Goal: Task Accomplishment & Management: Manage account settings

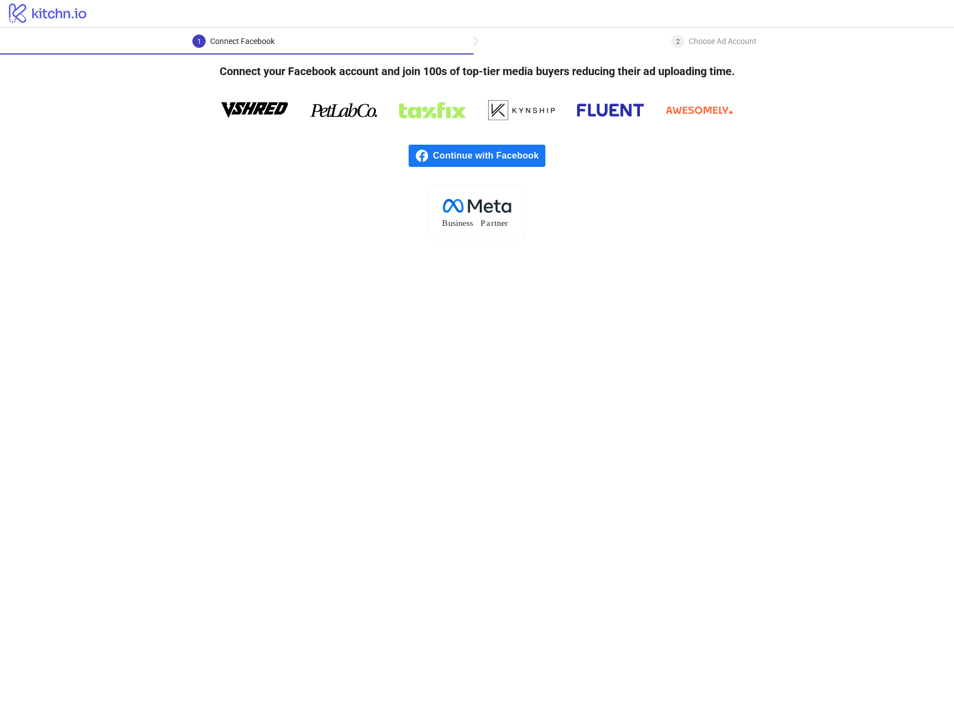
click at [458, 152] on span "Continue with Facebook" at bounding box center [489, 156] width 112 height 22
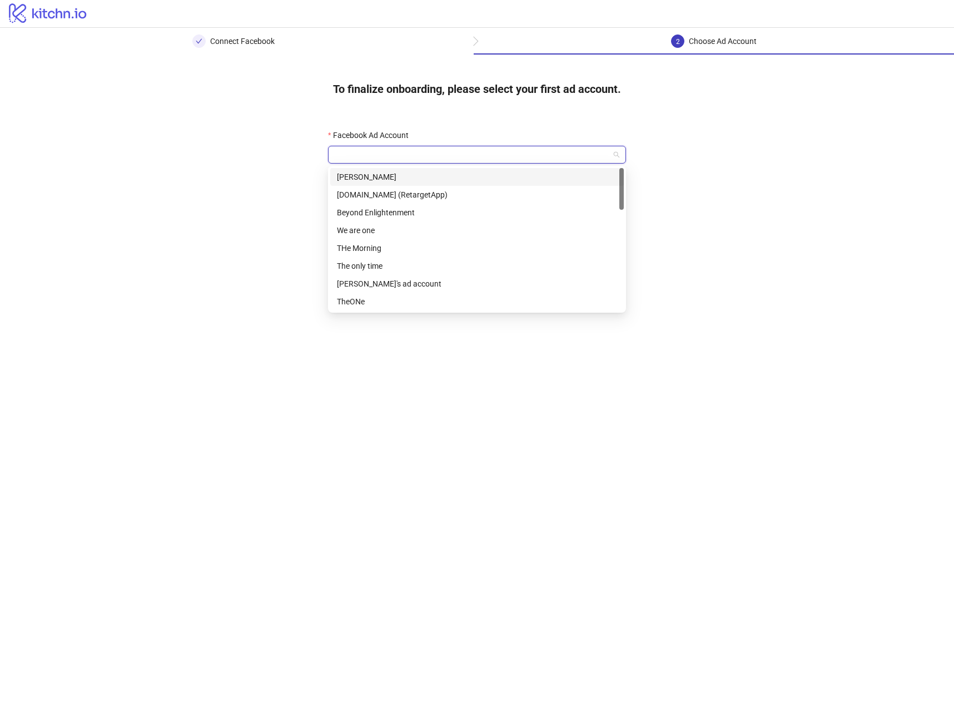
click at [382, 146] on input "Facebook Ad Account" at bounding box center [472, 154] width 275 height 17
click at [424, 191] on div "[DOMAIN_NAME] (RetargetApp)" at bounding box center [477, 195] width 280 height 12
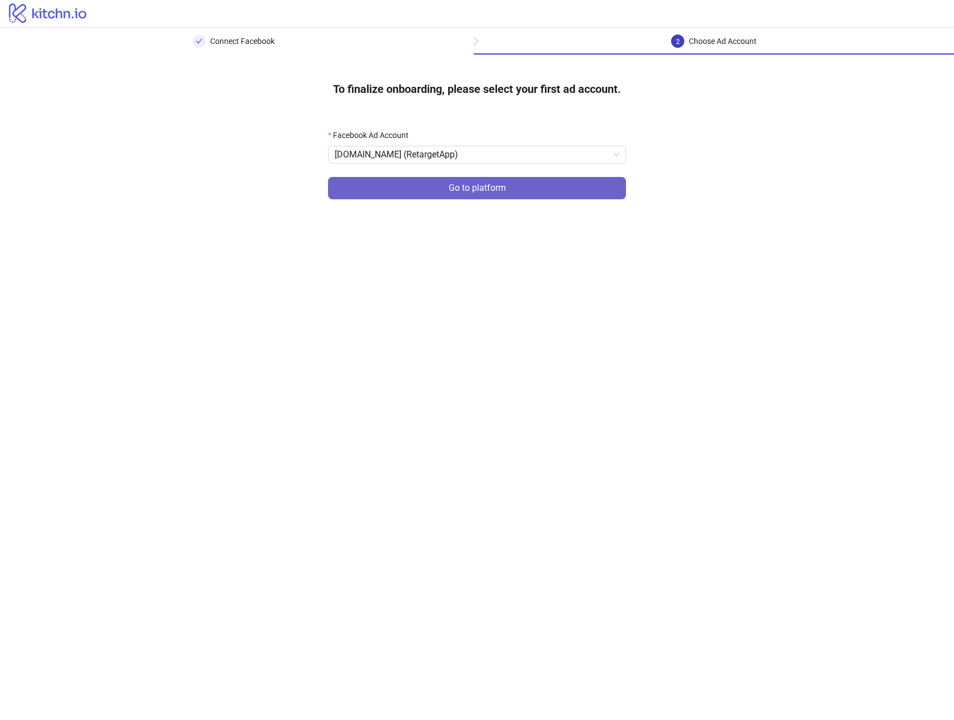
click at [430, 195] on button "Go to platform" at bounding box center [477, 188] width 298 height 22
click at [419, 156] on input "Facebook Ad Account" at bounding box center [472, 154] width 275 height 17
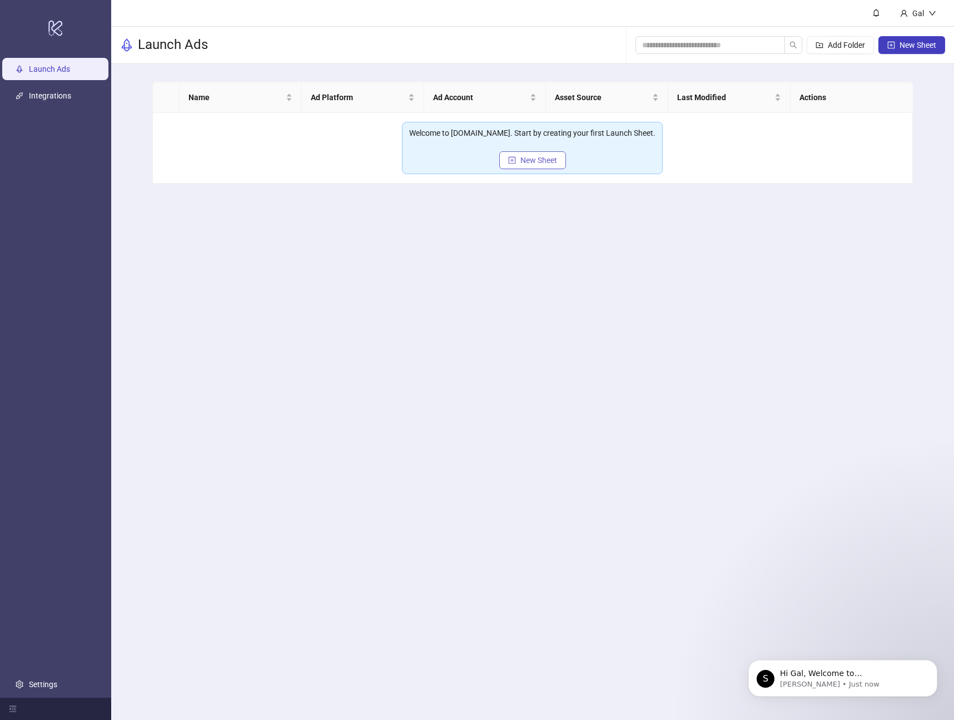
click at [519, 159] on button "New Sheet" at bounding box center [532, 160] width 67 height 18
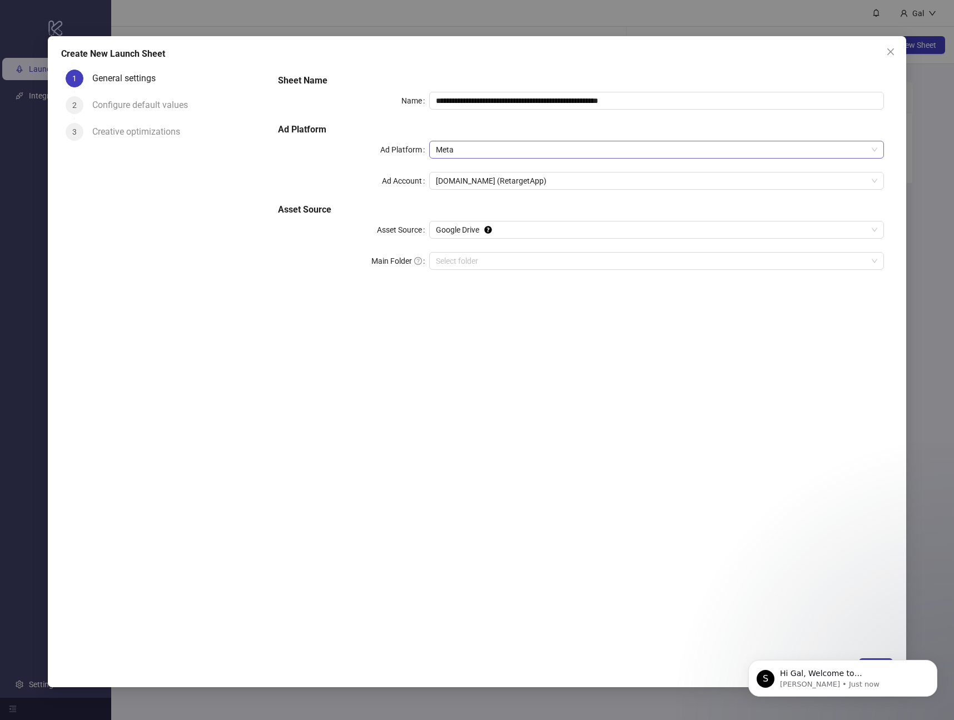
click at [489, 151] on span "Meta" at bounding box center [657, 149] width 442 height 17
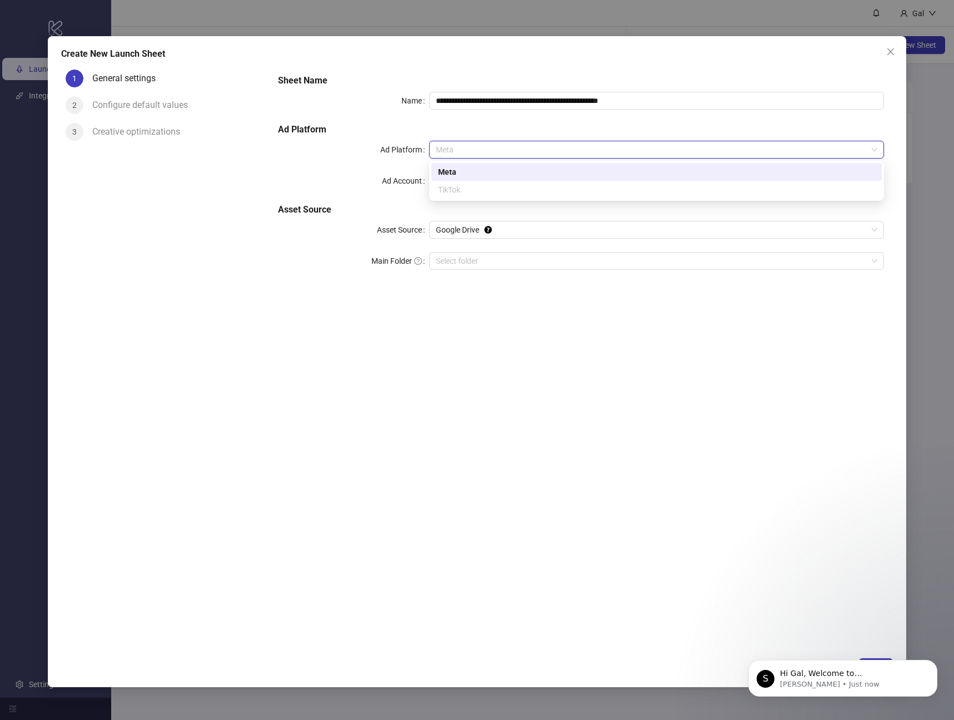
click at [491, 128] on h5 "Ad Platform" at bounding box center [581, 129] width 606 height 13
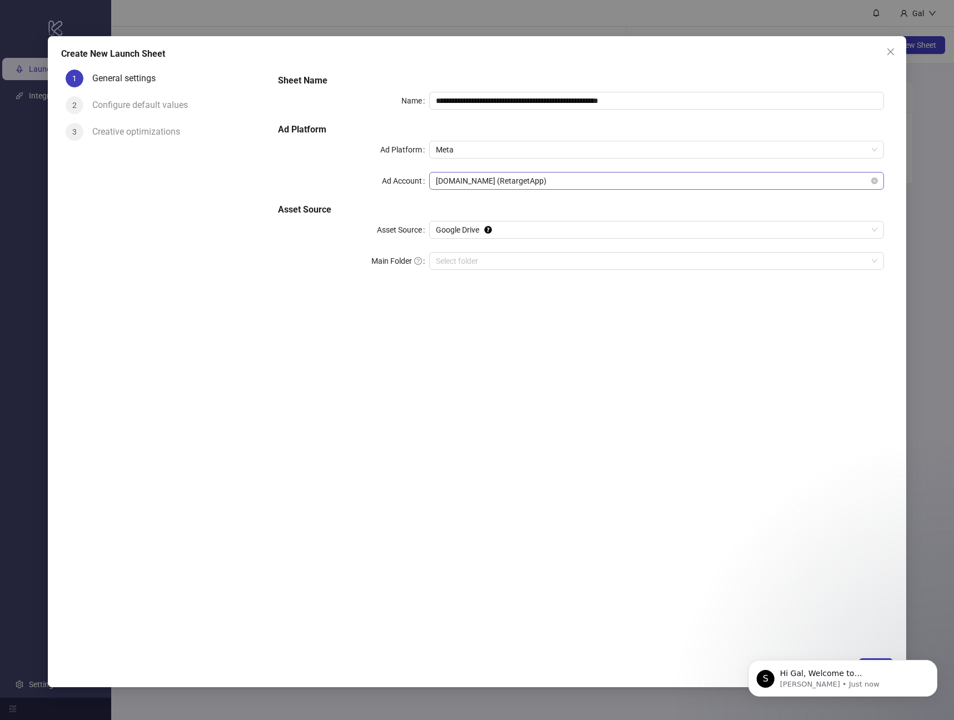
click at [494, 177] on span "[DOMAIN_NAME] (RetargetApp)" at bounding box center [657, 180] width 442 height 17
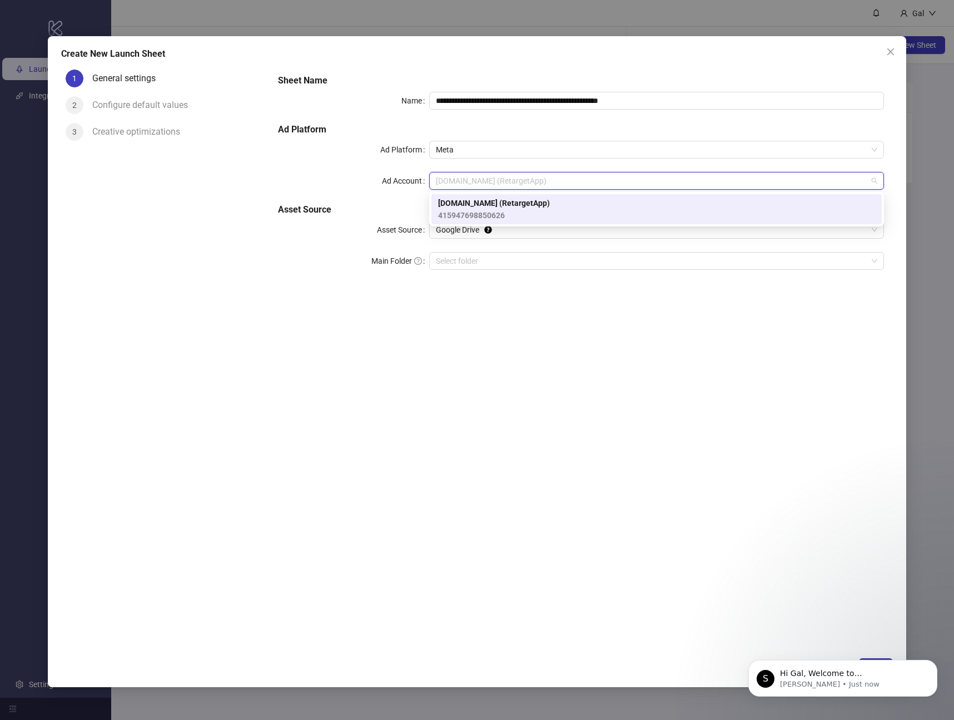
click at [499, 131] on h5 "Ad Platform" at bounding box center [581, 129] width 606 height 13
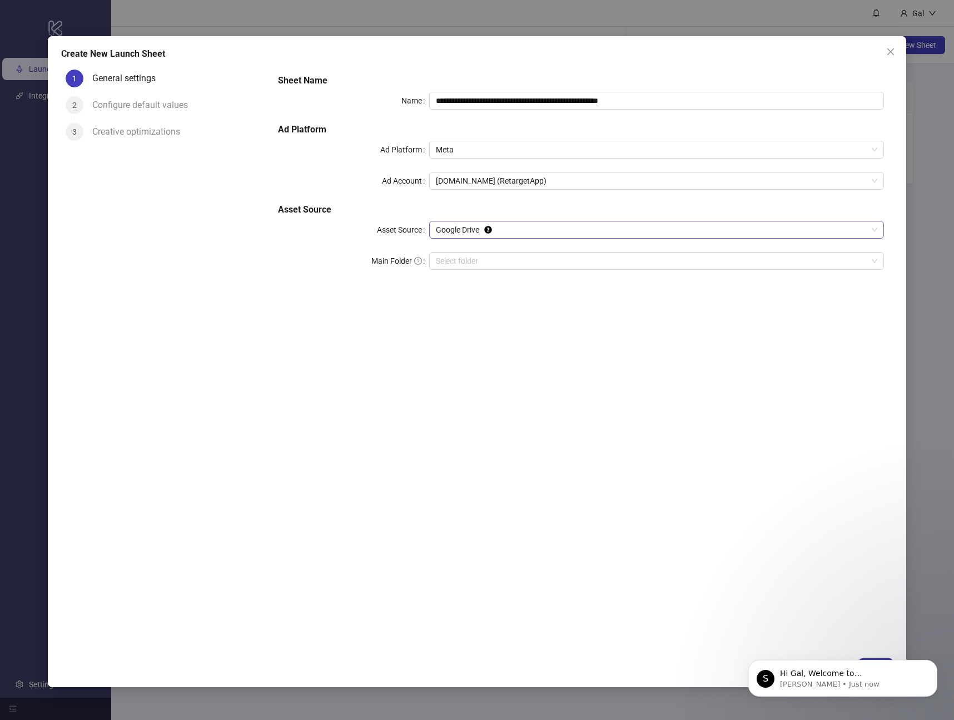
click at [507, 228] on span "Google Drive" at bounding box center [657, 229] width 442 height 17
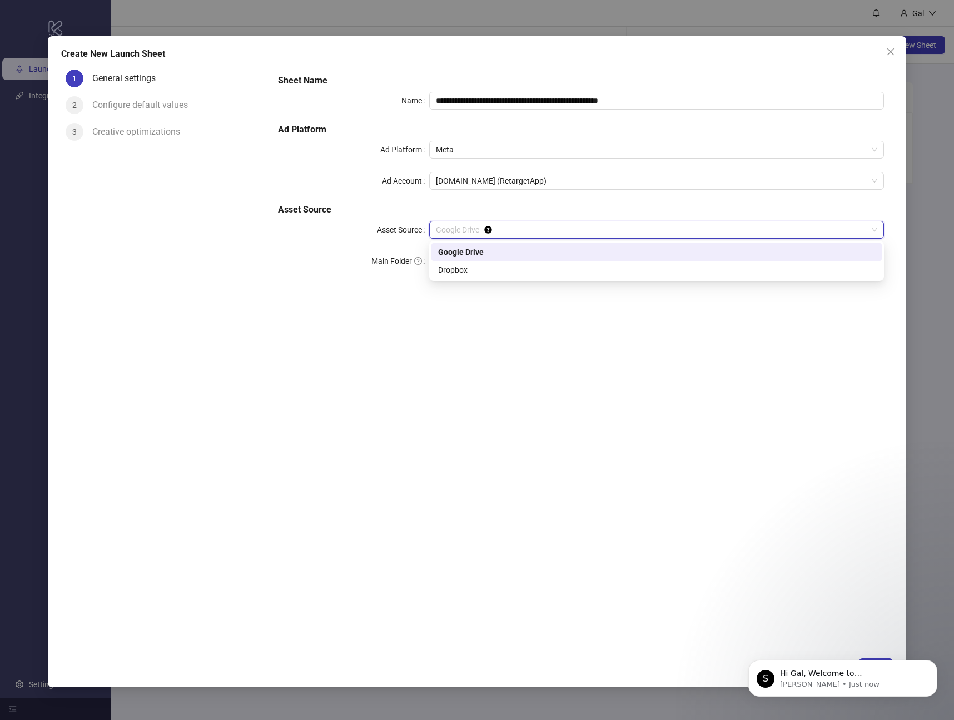
click at [508, 212] on h5 "Asset Source" at bounding box center [581, 209] width 606 height 13
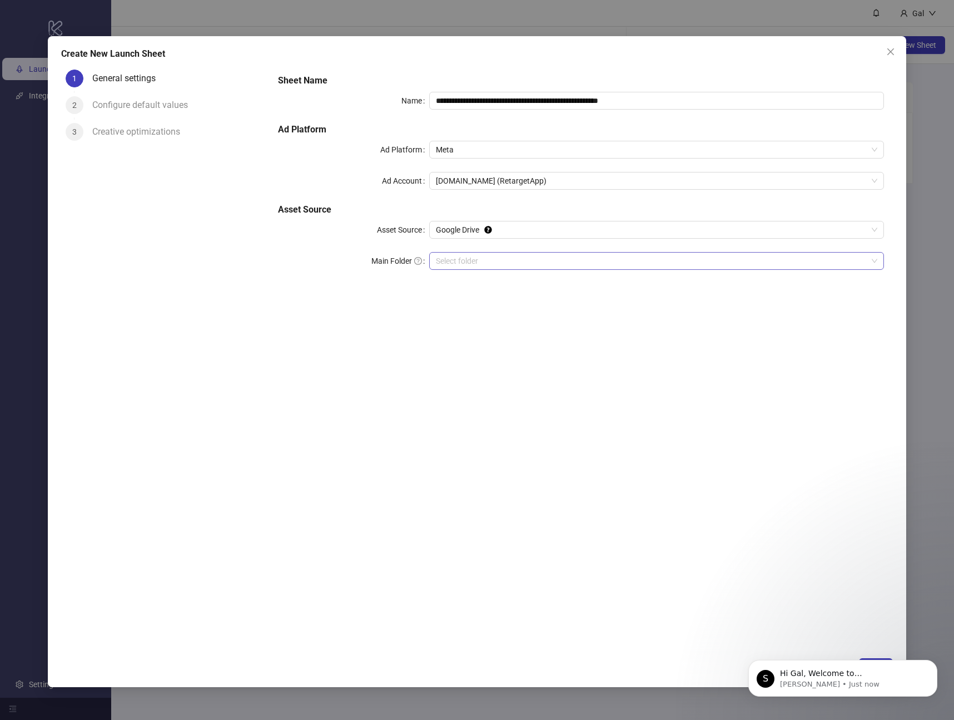
click at [499, 260] on input "Main Folder" at bounding box center [652, 260] width 432 height 17
click at [488, 264] on input "Main Folder" at bounding box center [652, 260] width 432 height 17
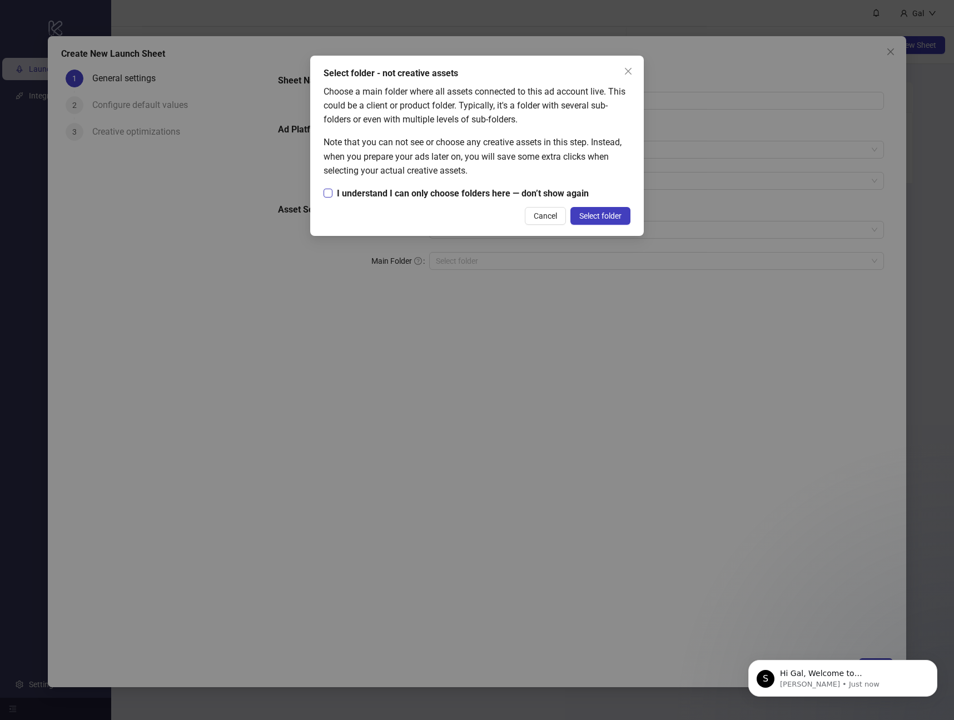
click at [466, 191] on span "I understand I can only choose folders here — don’t show again" at bounding box center [463, 193] width 261 height 14
click at [600, 217] on span "Select folder" at bounding box center [600, 215] width 42 height 9
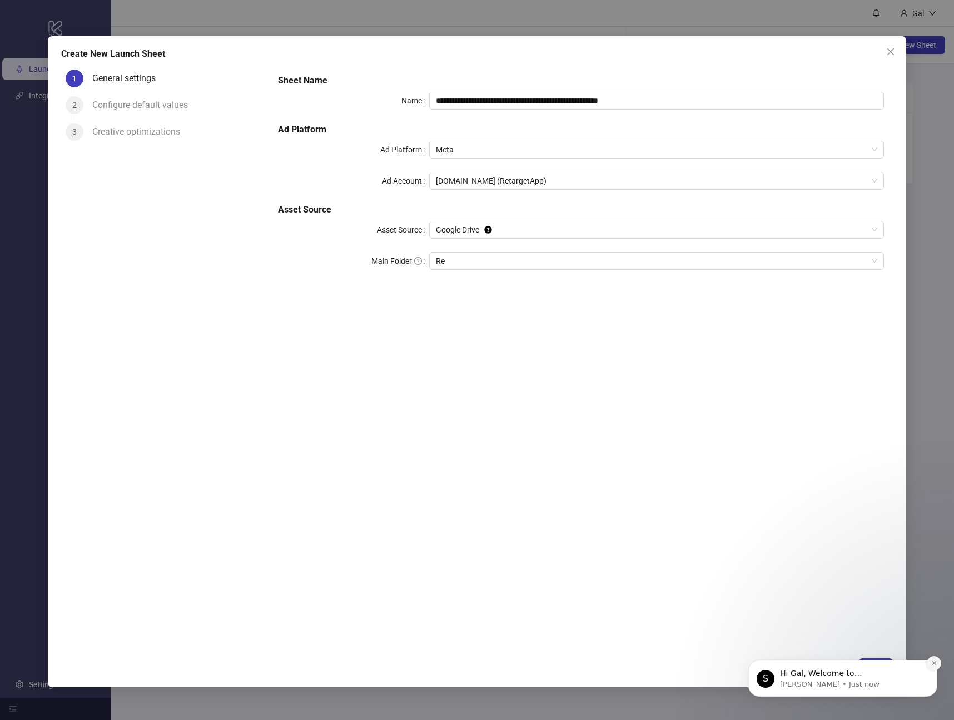
click at [933, 666] on icon "Dismiss notification" at bounding box center [935, 663] width 6 height 6
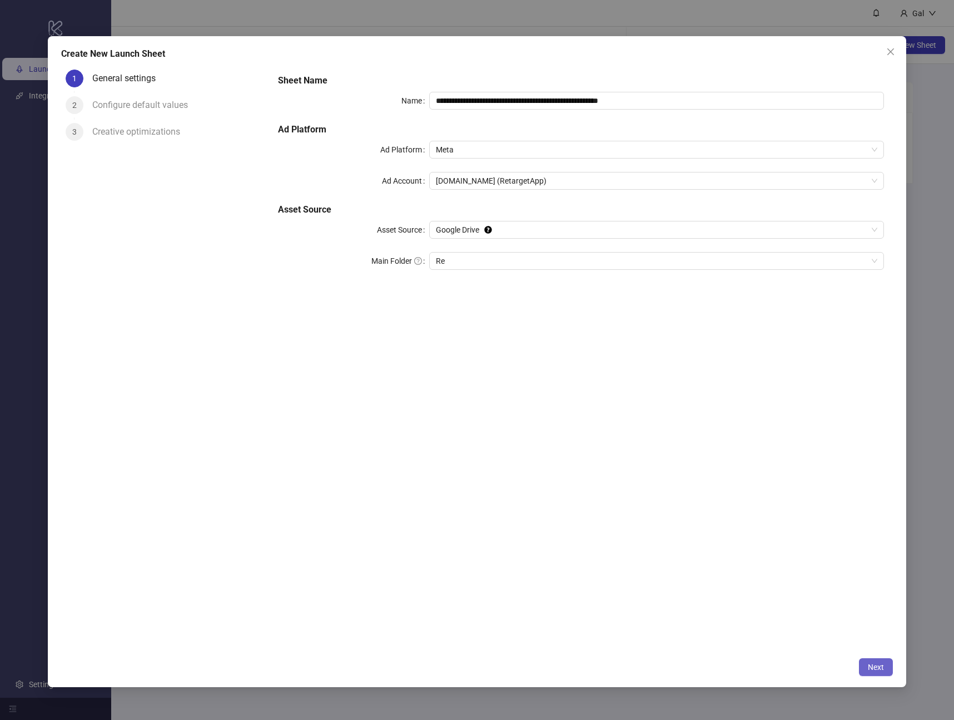
click at [884, 661] on button "Next" at bounding box center [876, 667] width 34 height 18
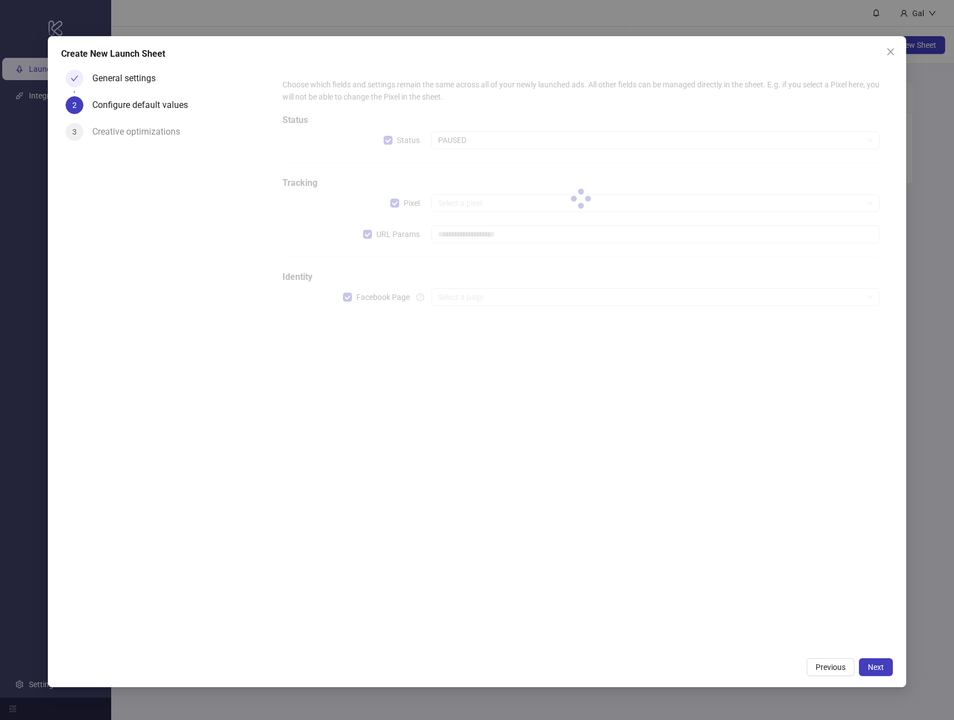
type input "**********"
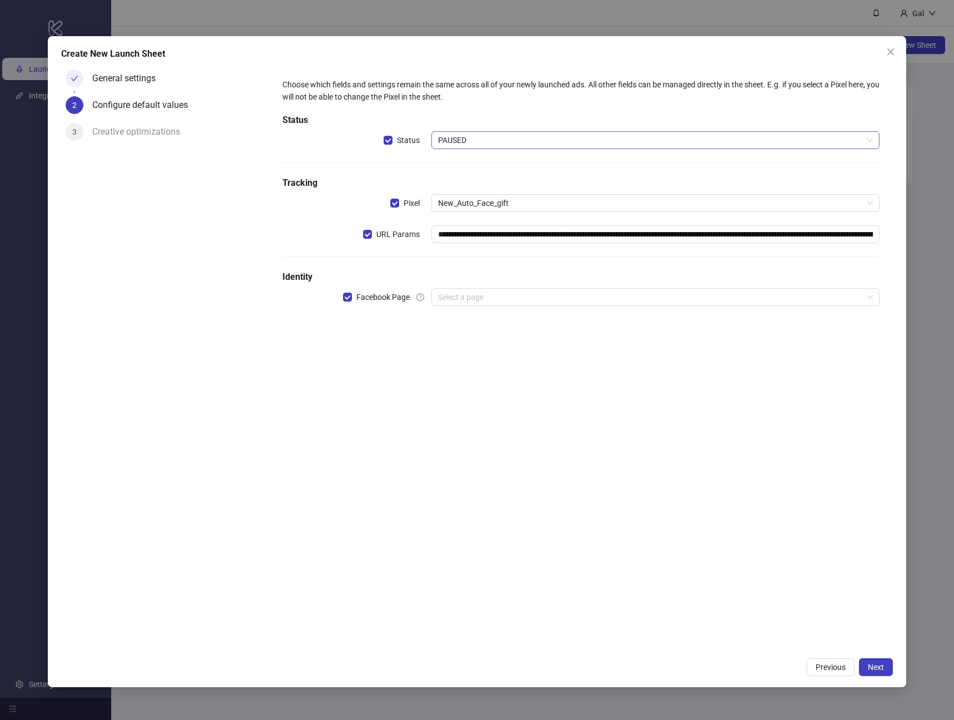
click at [496, 132] on span "PAUSED" at bounding box center [655, 140] width 435 height 17
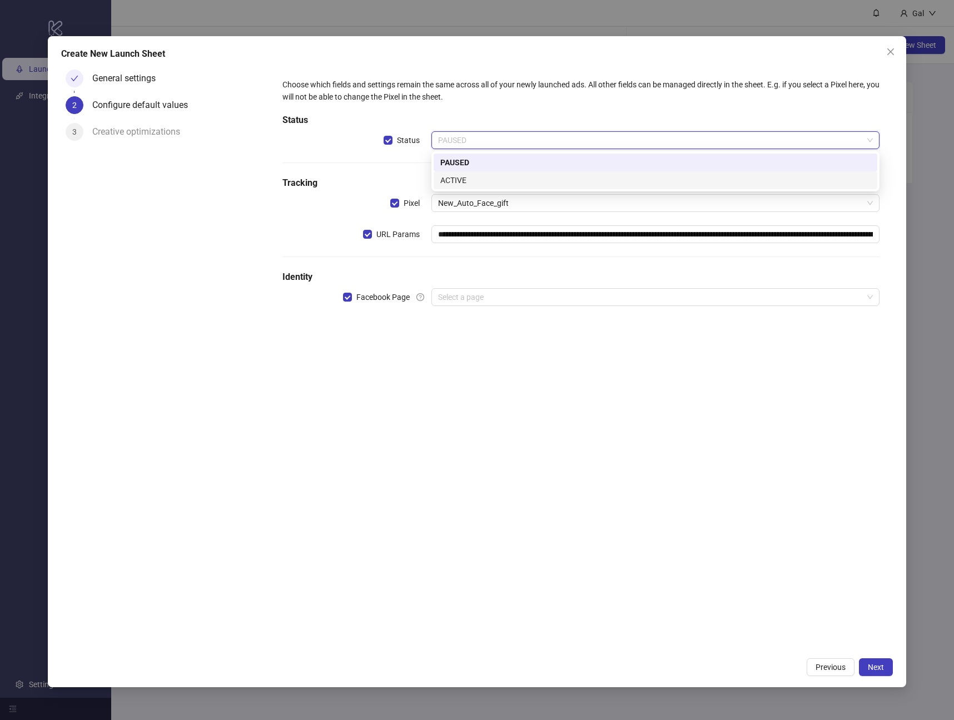
click at [483, 181] on div "ACTIVE" at bounding box center [655, 180] width 430 height 12
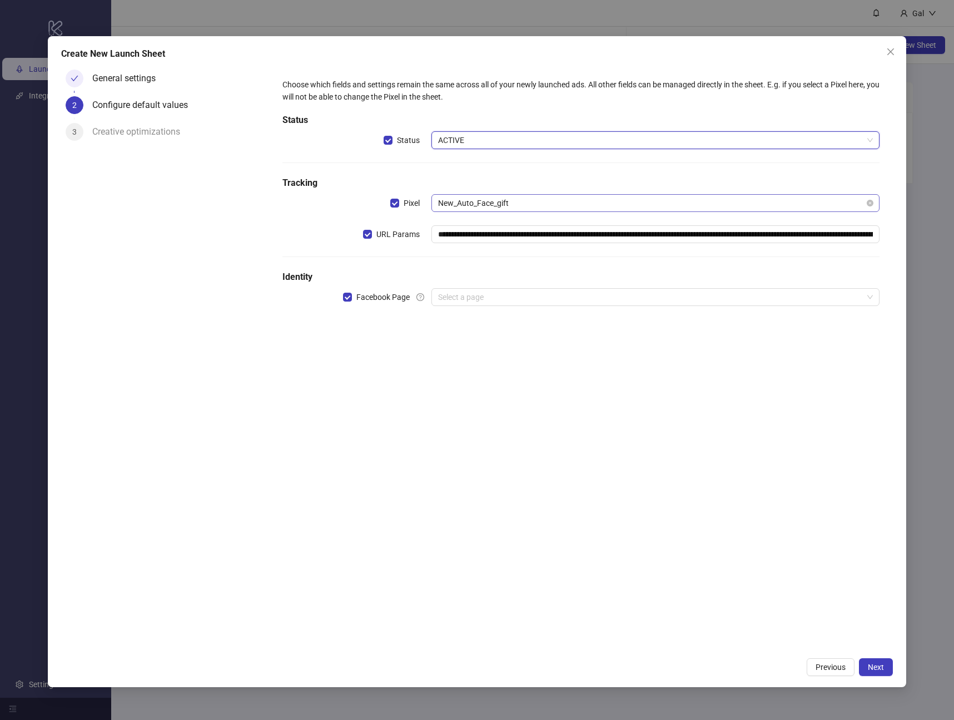
click at [481, 196] on span "New_Auto_Face_gift" at bounding box center [655, 203] width 435 height 17
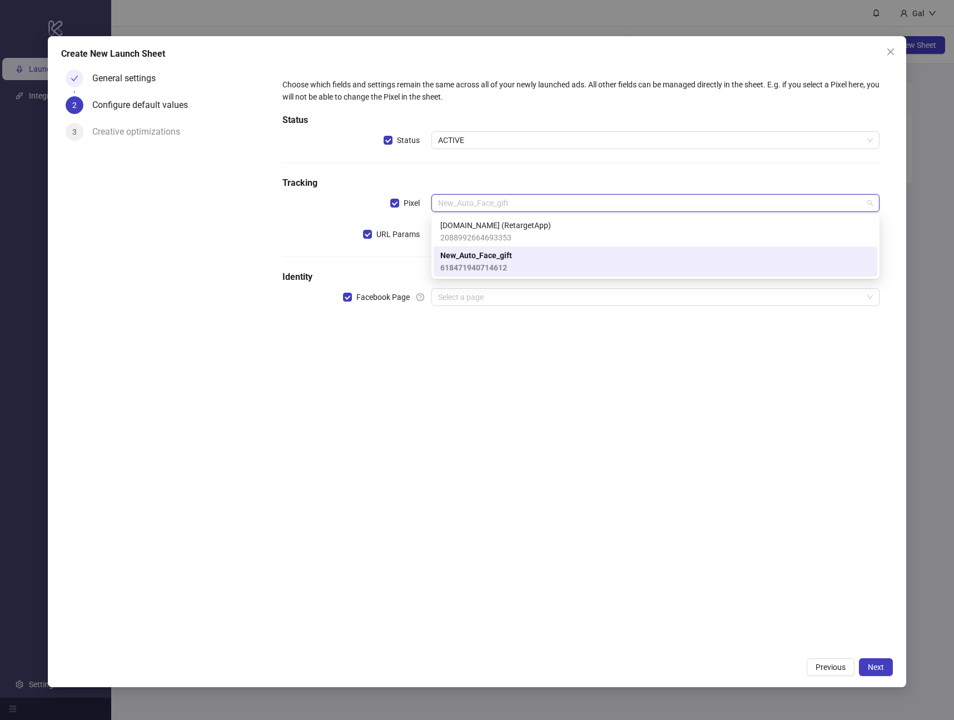
click at [493, 182] on h5 "Tracking" at bounding box center [581, 182] width 597 height 13
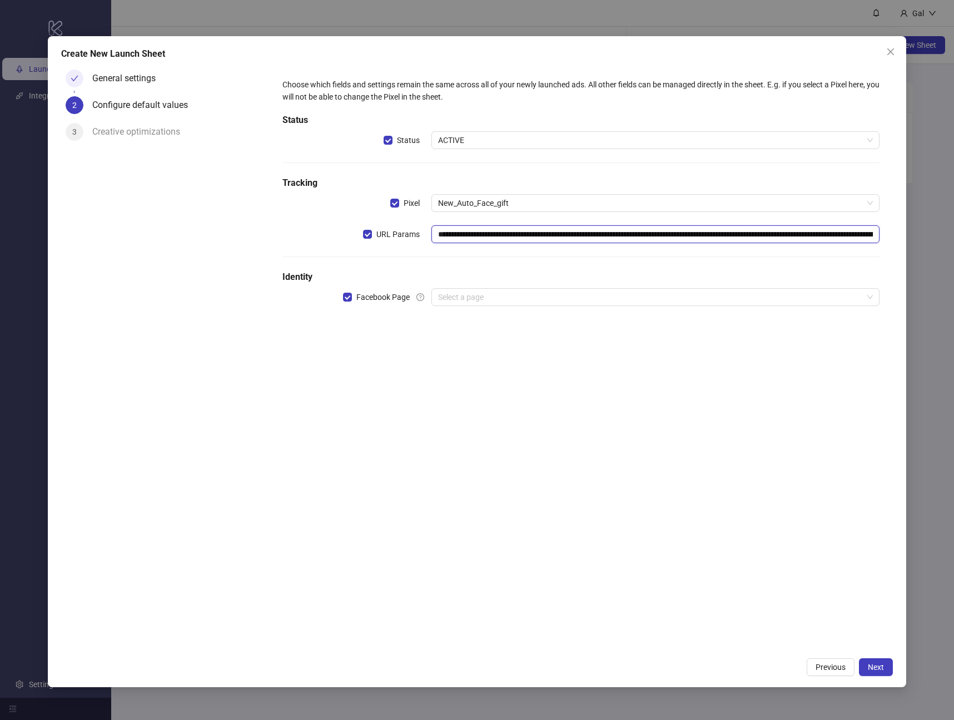
drag, startPoint x: 482, startPoint y: 236, endPoint x: 858, endPoint y: 253, distance: 376.9
click at [858, 253] on div "**********" at bounding box center [581, 199] width 606 height 250
click at [753, 252] on div "**********" at bounding box center [581, 199] width 606 height 250
drag, startPoint x: 605, startPoint y: 236, endPoint x: 861, endPoint y: 240, distance: 257.0
click at [861, 241] on input "**********" at bounding box center [656, 234] width 448 height 18
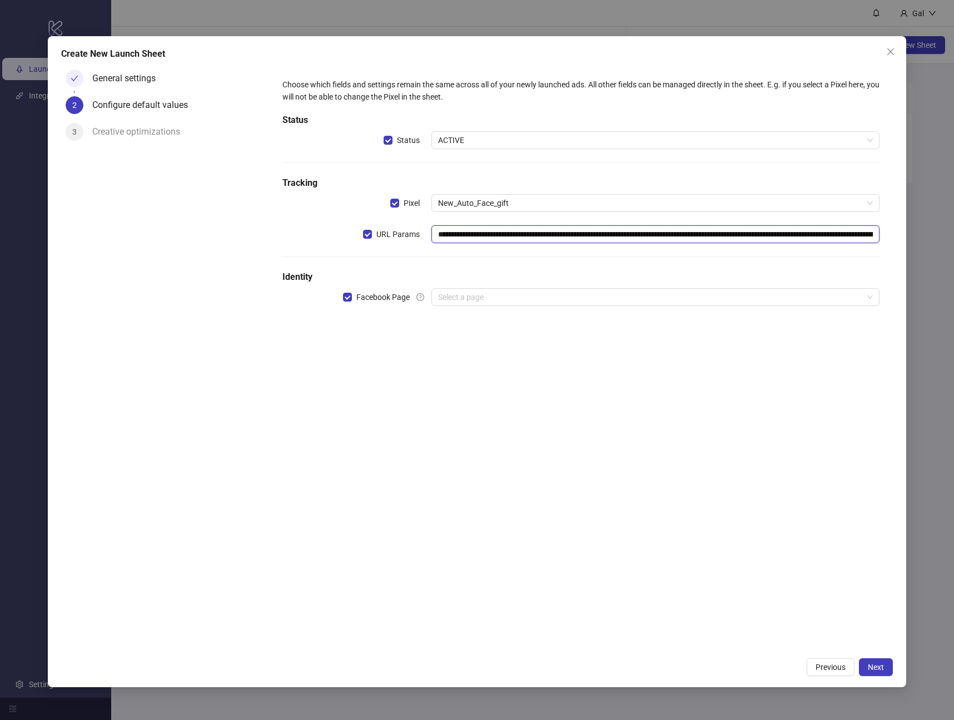
click at [829, 241] on input "**********" at bounding box center [656, 234] width 448 height 18
drag, startPoint x: 825, startPoint y: 237, endPoint x: 913, endPoint y: 236, distance: 87.3
click at [913, 236] on div "**********" at bounding box center [477, 360] width 954 height 720
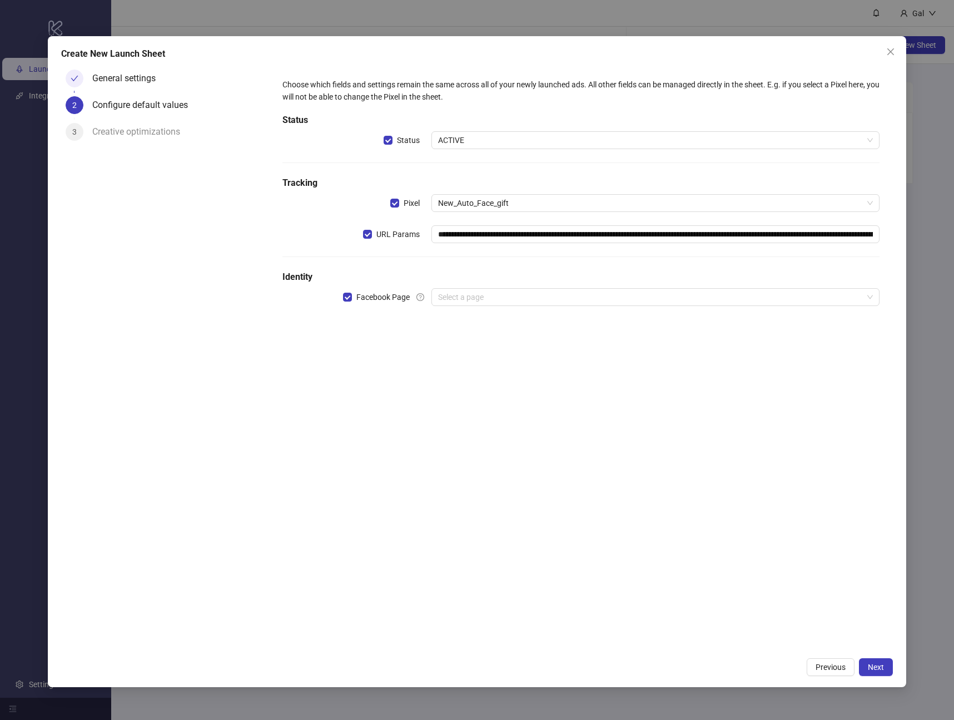
click at [792, 251] on div "**********" at bounding box center [581, 199] width 606 height 250
click at [675, 288] on div "Select a page" at bounding box center [656, 297] width 448 height 18
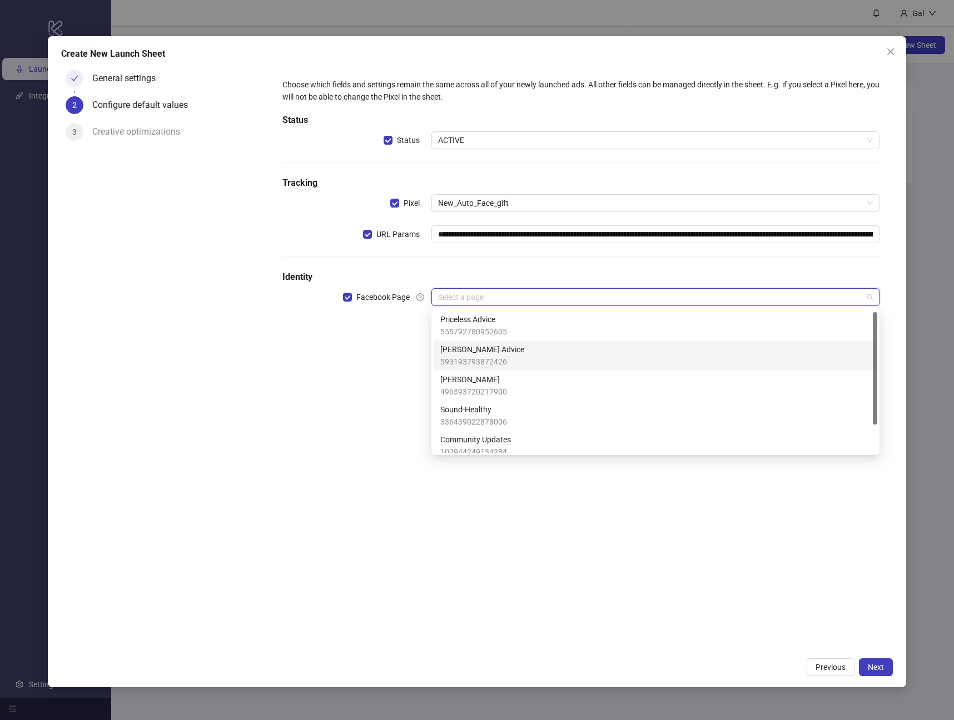
scroll to position [2, 0]
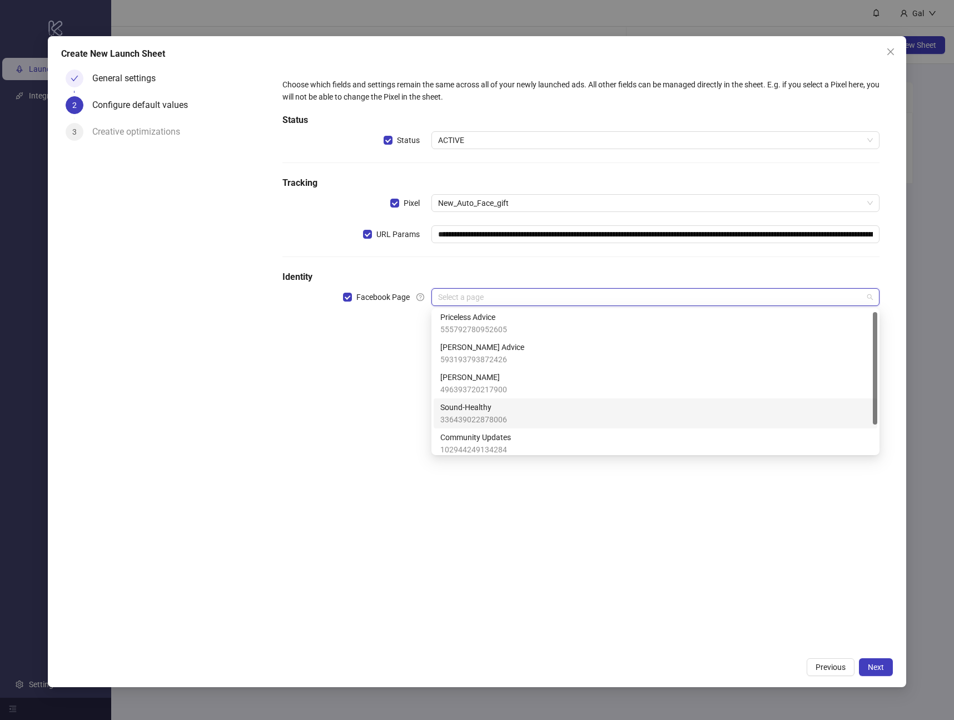
click at [566, 421] on div "Sound-Healthy 336439022878006" at bounding box center [655, 413] width 430 height 24
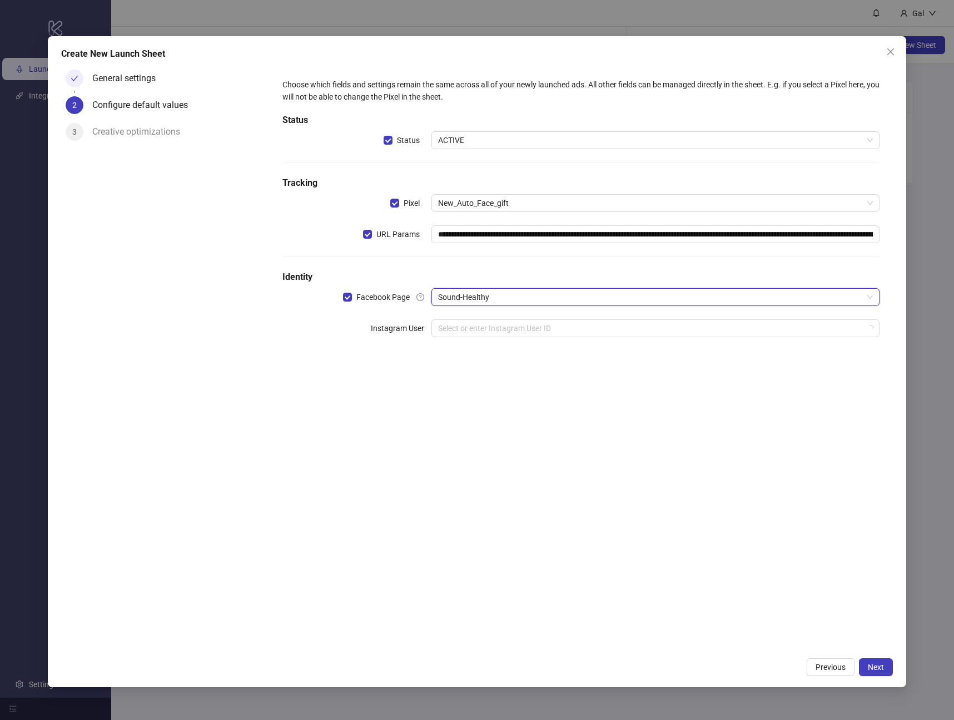
click at [740, 485] on div "**********" at bounding box center [581, 358] width 624 height 587
click at [469, 323] on input "search" at bounding box center [650, 328] width 425 height 17
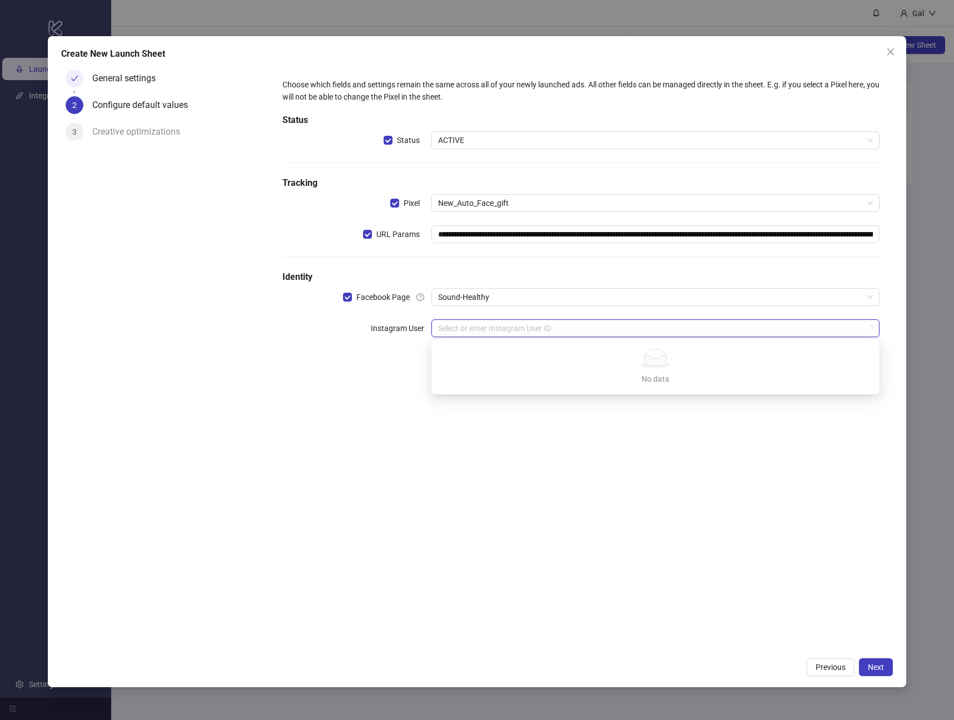
click at [727, 455] on div "**********" at bounding box center [581, 358] width 624 height 587
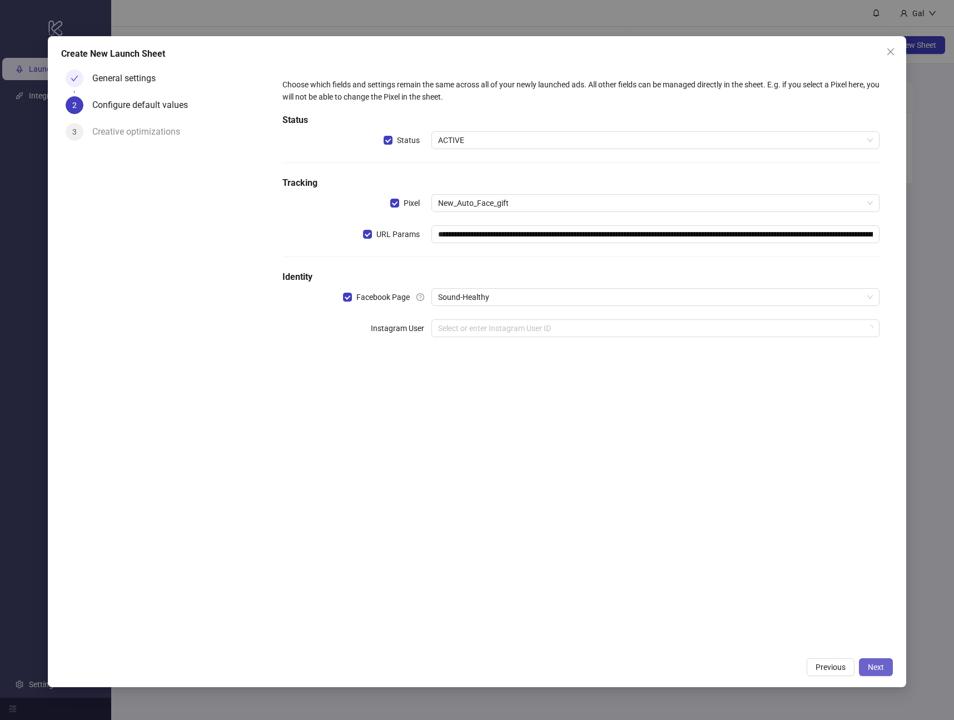
click at [881, 671] on span "Next" at bounding box center [876, 666] width 16 height 9
click at [613, 325] on input "search" at bounding box center [650, 328] width 425 height 17
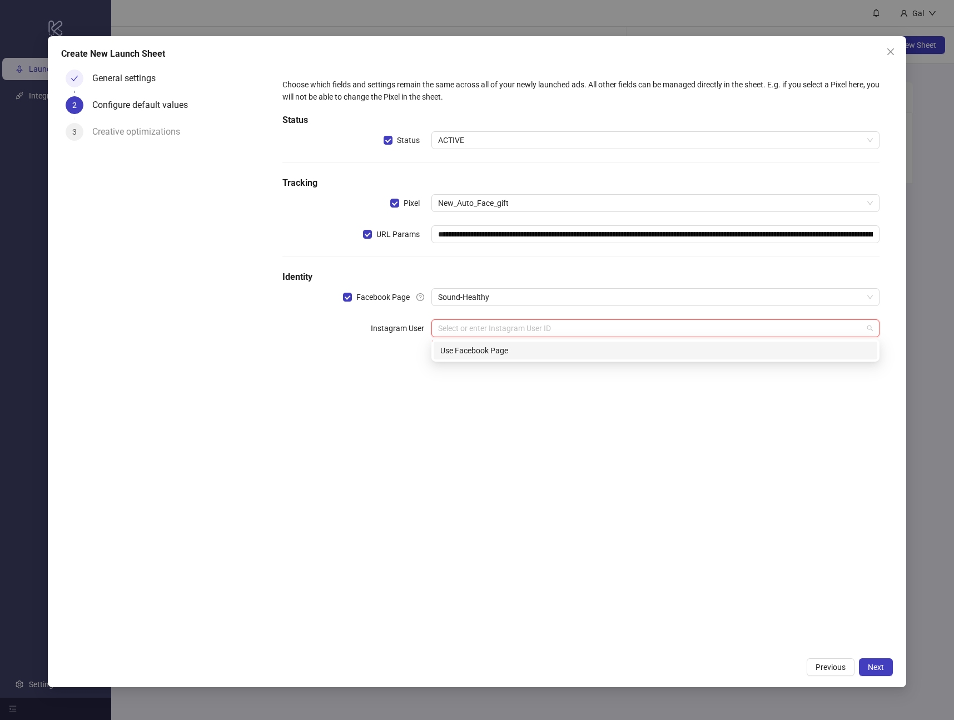
drag, startPoint x: 677, startPoint y: 427, endPoint x: 685, endPoint y: 429, distance: 8.0
click at [677, 428] on div "**********" at bounding box center [581, 358] width 624 height 587
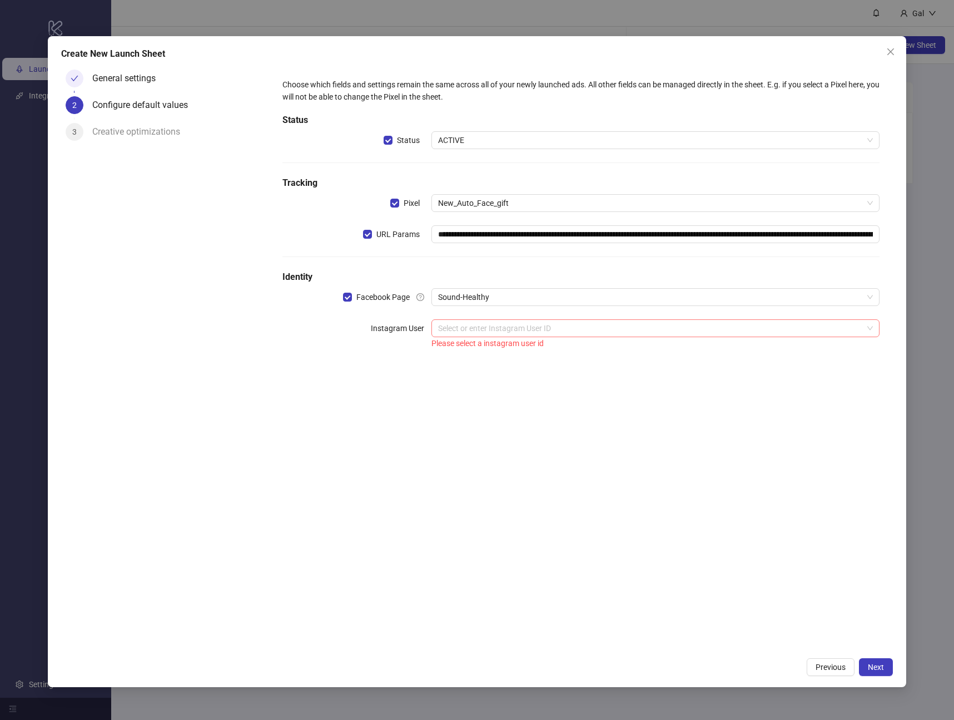
click at [871, 332] on span at bounding box center [655, 328] width 435 height 17
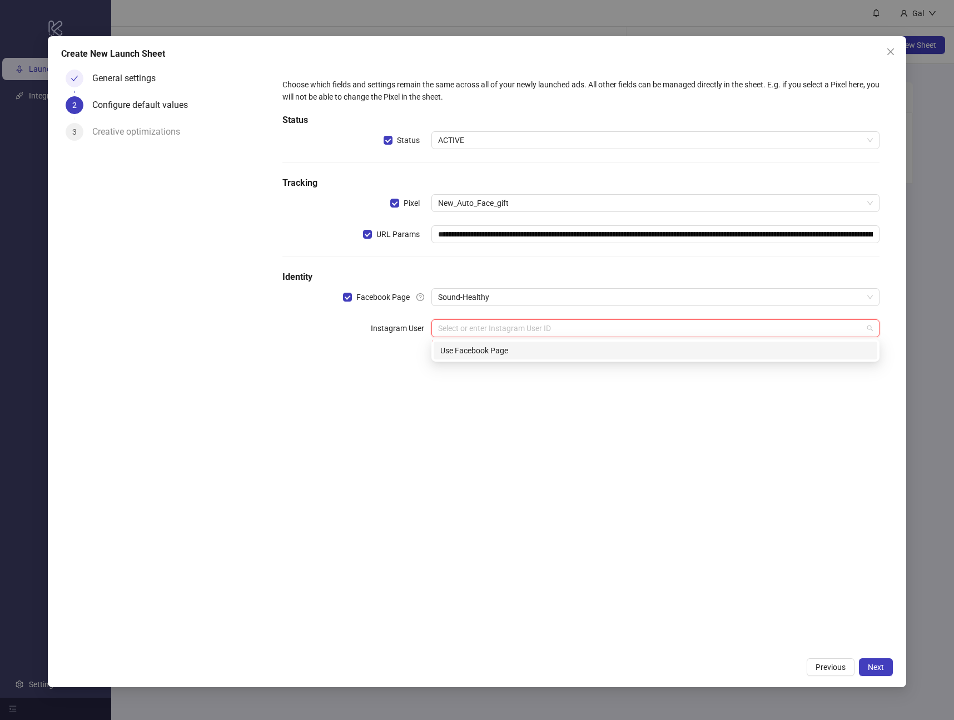
click at [762, 353] on div "Use Facebook Page" at bounding box center [655, 350] width 430 height 12
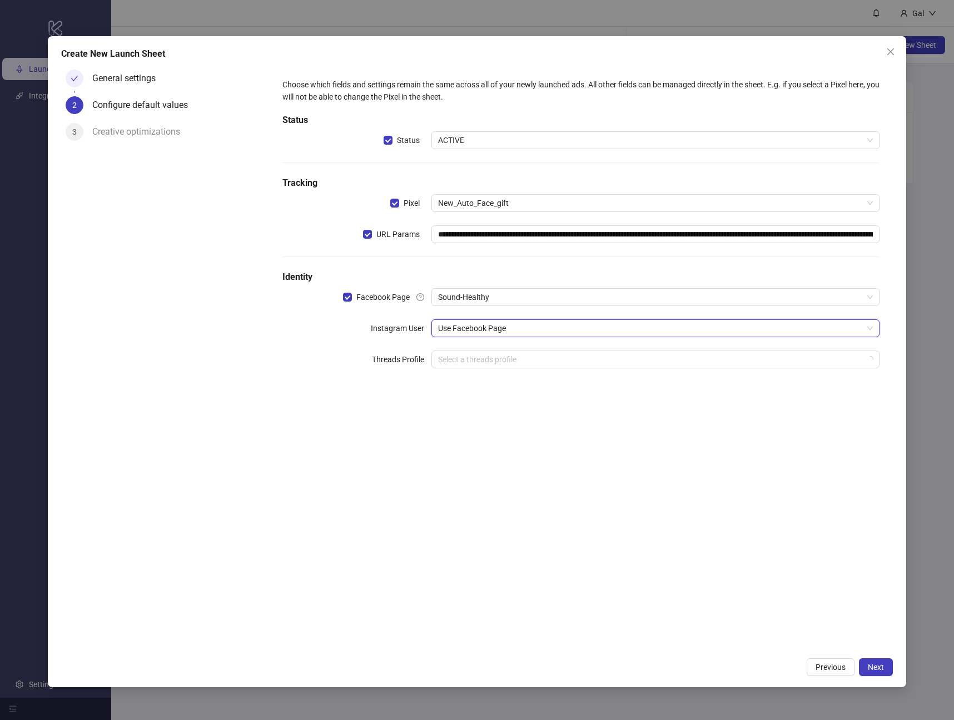
click at [784, 467] on div "**********" at bounding box center [581, 358] width 624 height 587
click at [496, 366] on input "search" at bounding box center [650, 359] width 425 height 17
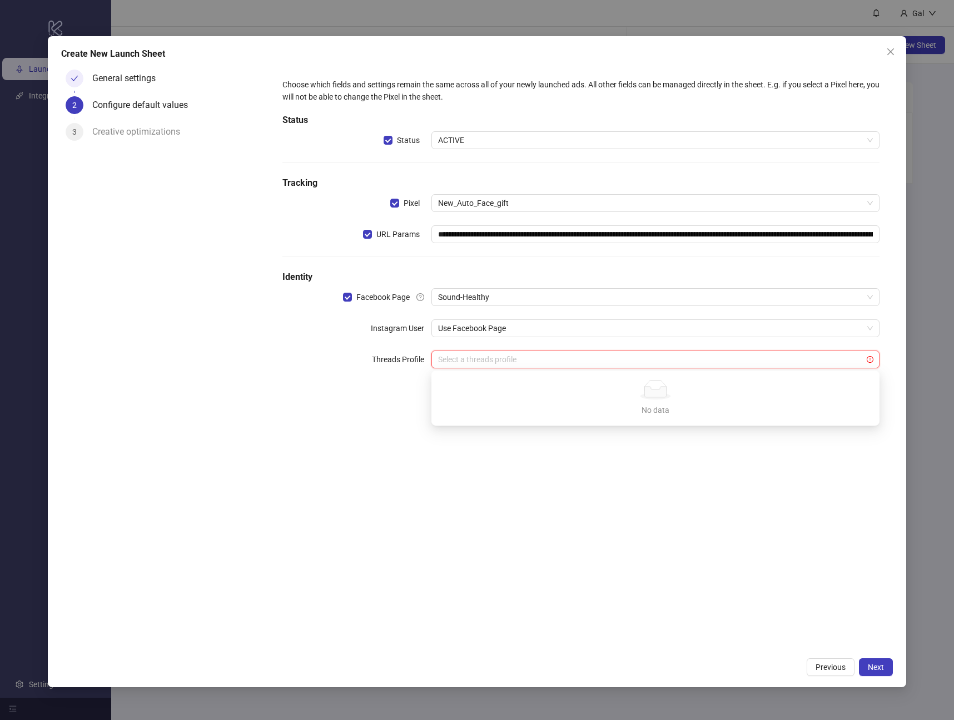
click at [613, 484] on div "**********" at bounding box center [581, 358] width 624 height 587
click at [873, 666] on span "Next" at bounding box center [876, 666] width 16 height 9
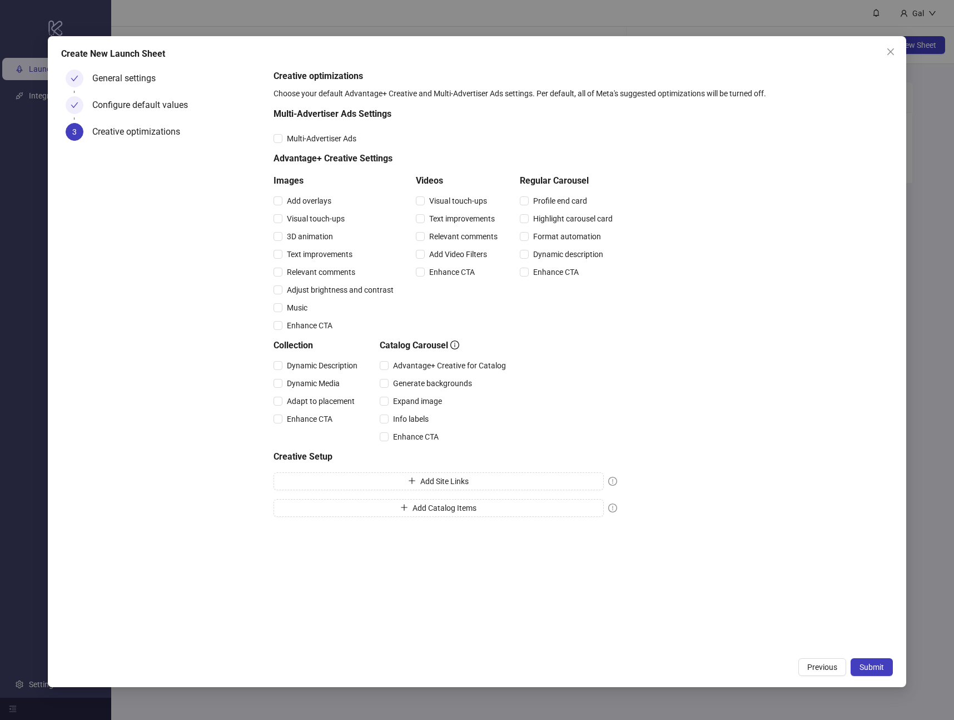
drag, startPoint x: 483, startPoint y: 483, endPoint x: 539, endPoint y: 417, distance: 87.2
click at [539, 417] on div "Multi-Advertiser Ads Settings Multi-Advertiser Ads Advantage+ Creative Settings…" at bounding box center [446, 314] width 344 height 414
click at [869, 668] on span "Submit" at bounding box center [872, 666] width 24 height 9
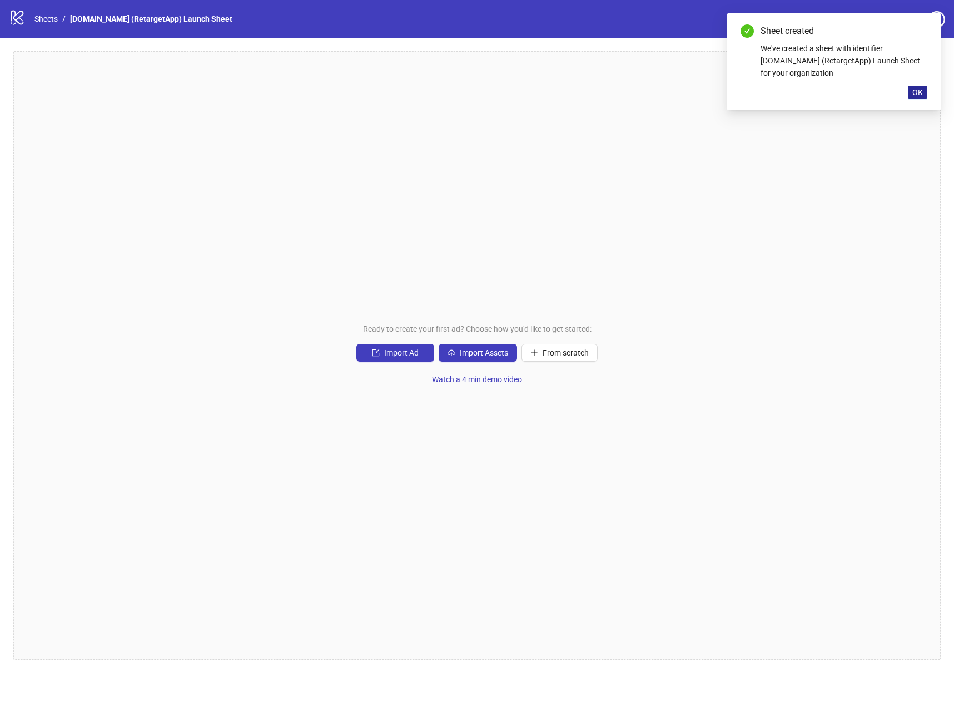
click at [919, 95] on span "OK" at bounding box center [918, 92] width 11 height 9
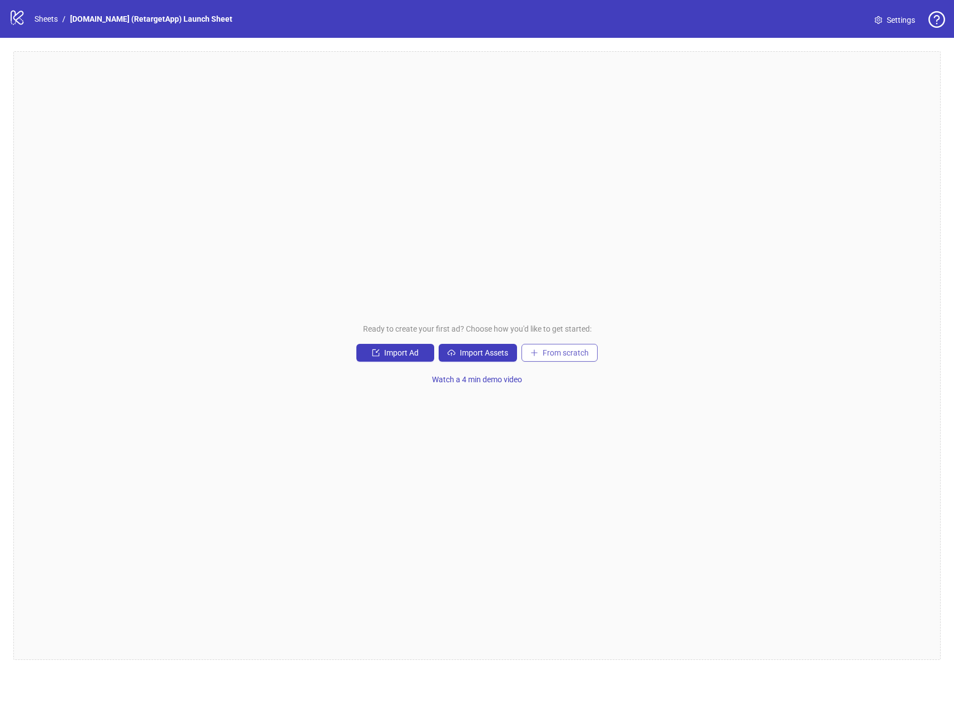
click at [566, 352] on span "From scratch" at bounding box center [566, 352] width 46 height 9
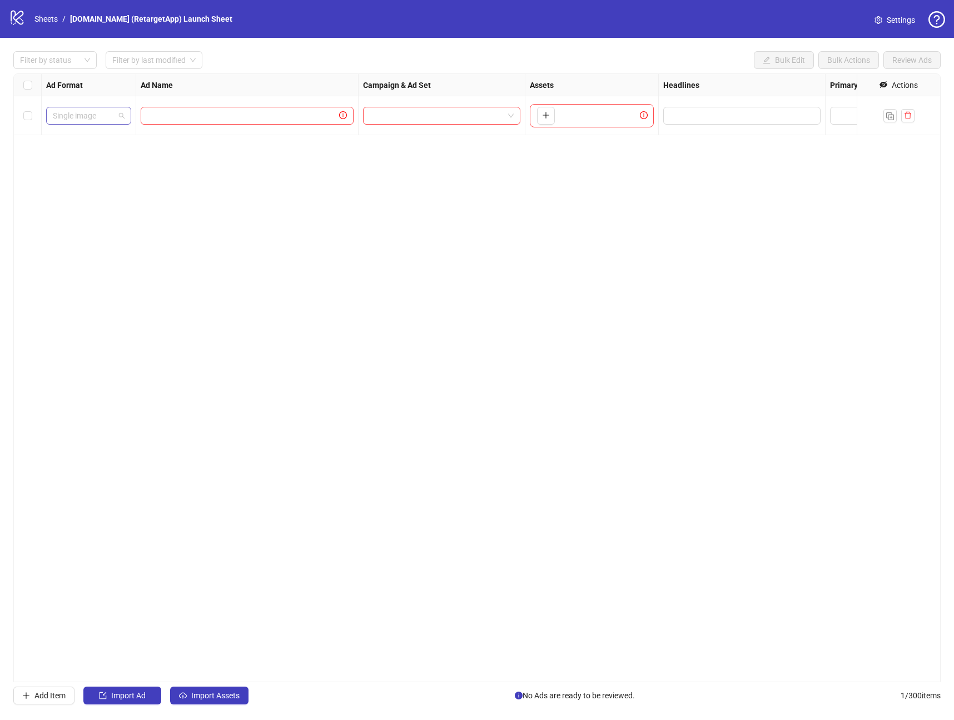
click at [105, 117] on span "Single image" at bounding box center [89, 115] width 72 height 17
click at [99, 155] on div "Single video" at bounding box center [88, 156] width 67 height 12
click at [195, 120] on input "text" at bounding box center [242, 116] width 190 height 12
click at [819, 354] on div "Ad Format Ad Name Campaign & Ad Set Assets Headlines Primary Texts Descriptions…" at bounding box center [477, 377] width 928 height 608
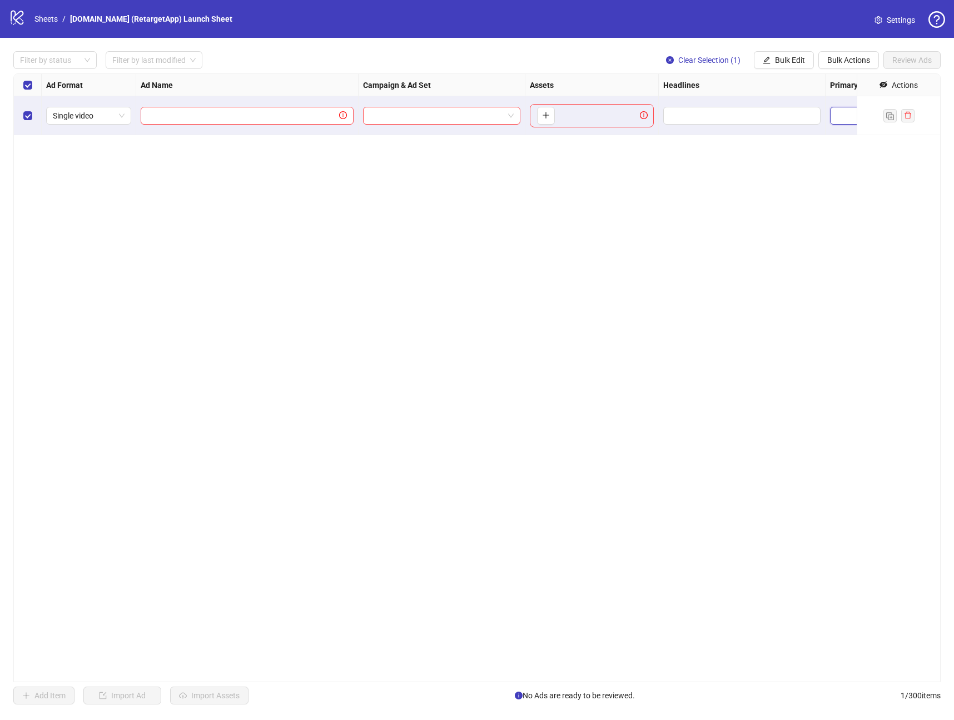
click at [844, 117] on textarea "Edit values" at bounding box center [881, 116] width 102 height 18
click at [747, 118] on input "Edit values" at bounding box center [741, 116] width 142 height 12
click at [695, 58] on span "Clear Selection (1)" at bounding box center [709, 60] width 62 height 9
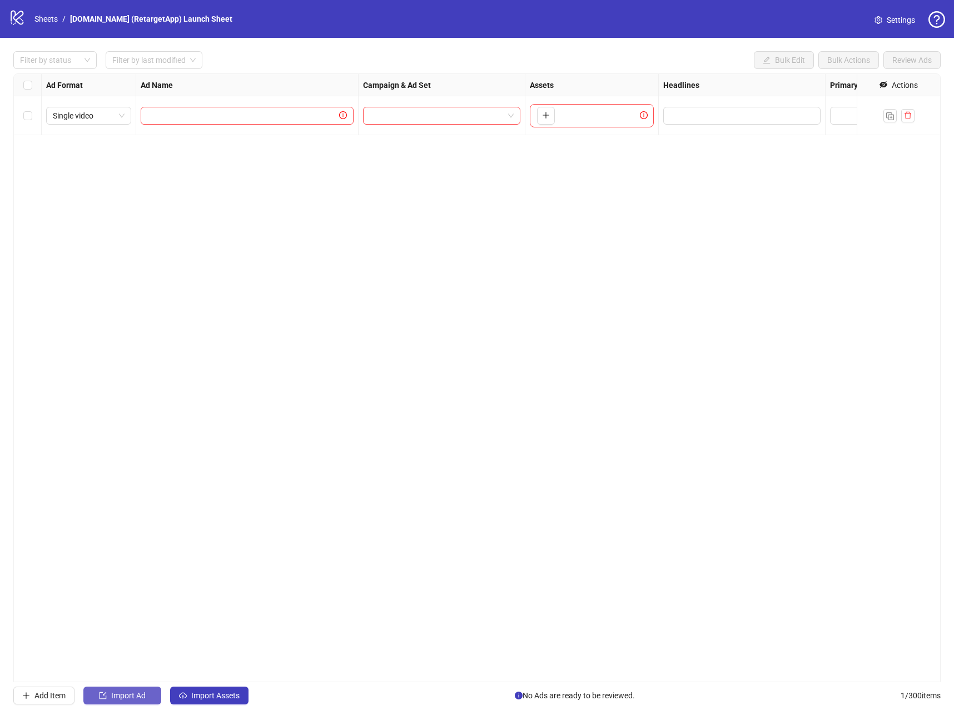
click at [125, 691] on span "Import Ad" at bounding box center [128, 695] width 34 height 9
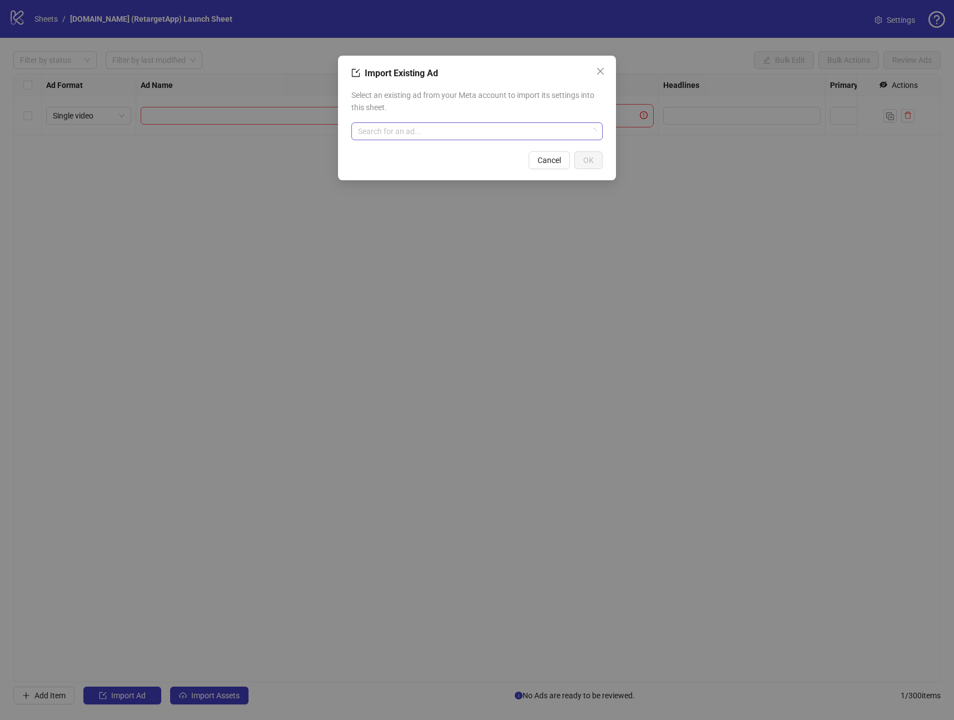
click at [418, 131] on input "search" at bounding box center [472, 131] width 228 height 17
click at [602, 67] on icon "close" at bounding box center [600, 71] width 9 height 9
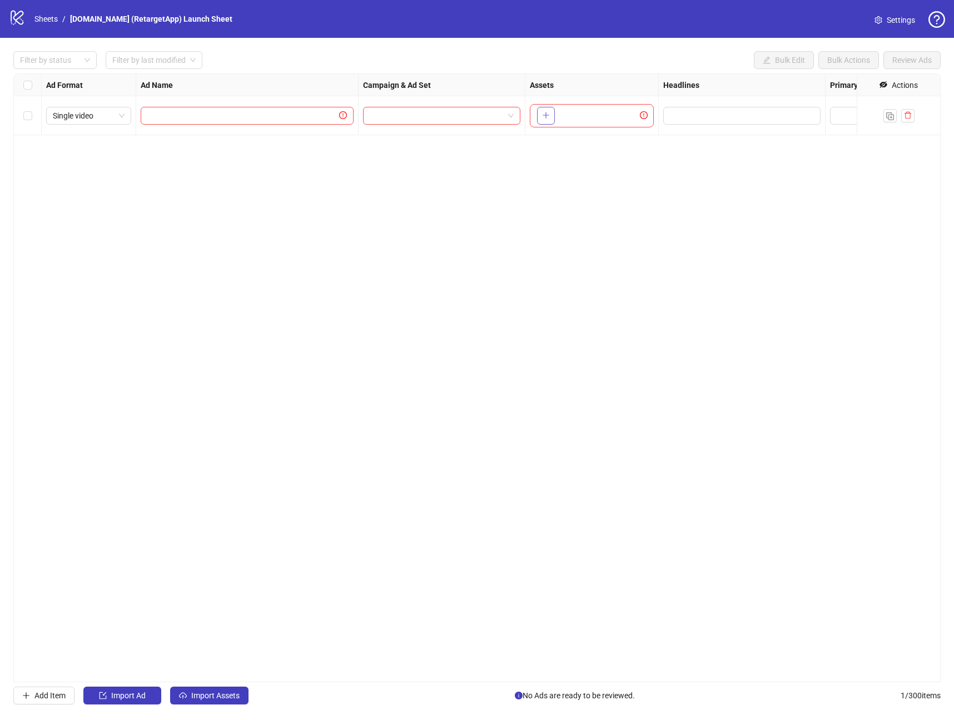
click at [552, 115] on button "button" at bounding box center [546, 116] width 18 height 18
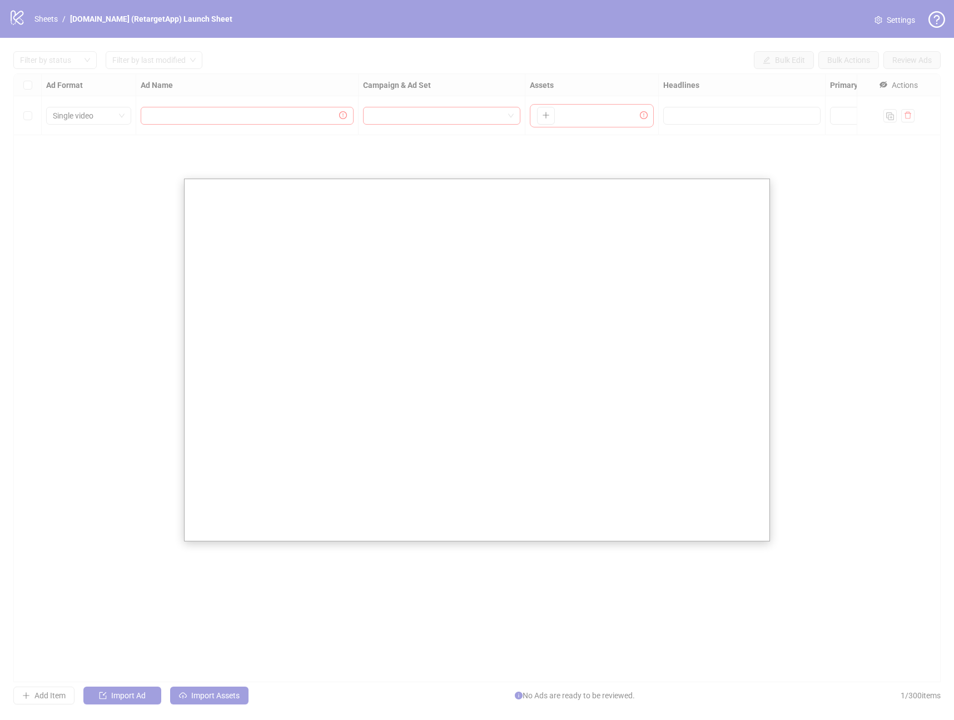
click at [727, 179] on iframe at bounding box center [477, 359] width 585 height 361
click at [724, 176] on div at bounding box center [477, 360] width 954 height 720
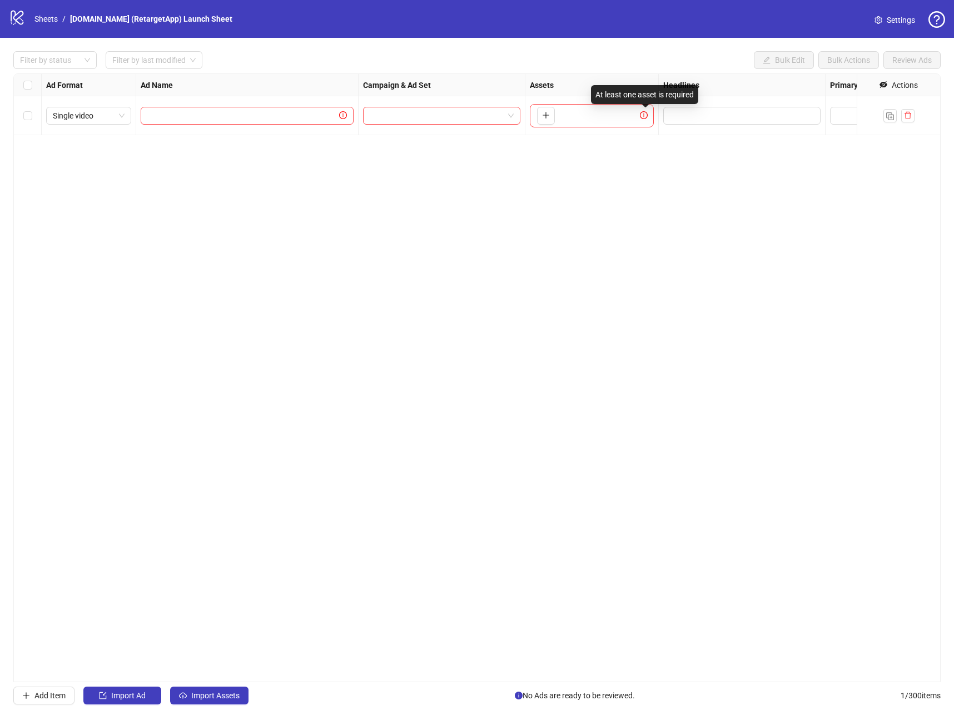
click at [645, 113] on icon "exclamation-circle" at bounding box center [644, 115] width 8 height 8
click at [546, 115] on icon "plus" at bounding box center [546, 115] width 1 height 6
click at [601, 115] on div "To pick up a draggable item, press the space bar. While dragging, use the arrow…" at bounding box center [592, 115] width 124 height 23
click at [601, 116] on div "To pick up a draggable item, press the space bar. While dragging, use the arrow…" at bounding box center [592, 115] width 124 height 23
click at [600, 116] on div "To pick up a draggable item, press the space bar. While dragging, use the arrow…" at bounding box center [592, 115] width 124 height 23
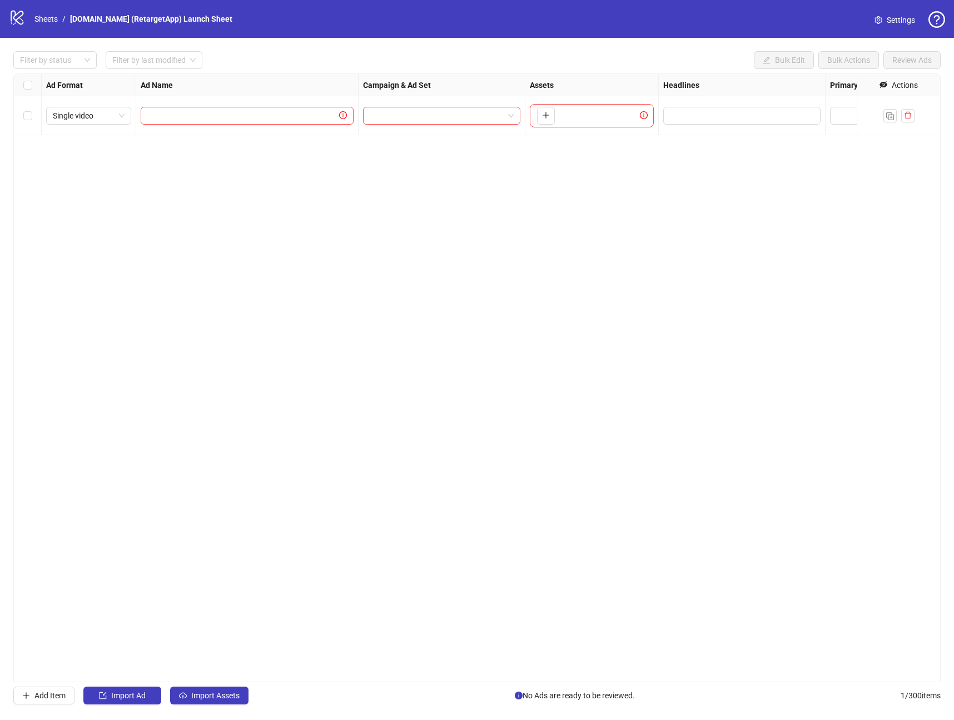
click at [518, 193] on div "Ad Format Ad Name Campaign & Ad Set Assets Headlines Primary Texts Descriptions…" at bounding box center [477, 377] width 928 height 608
click at [784, 122] on span "Edit values" at bounding box center [741, 116] width 157 height 18
drag, startPoint x: 753, startPoint y: 196, endPoint x: 754, endPoint y: 205, distance: 8.9
click at [753, 198] on body "logo/logo-mobile Sheets / [DOMAIN_NAME] (RetargetApp) Launch Sheet Settings Fil…" at bounding box center [477, 360] width 954 height 720
click at [753, 206] on div "Ad Format Ad Name Campaign & Ad Set Assets Headlines Primary Texts Descriptions…" at bounding box center [477, 377] width 928 height 608
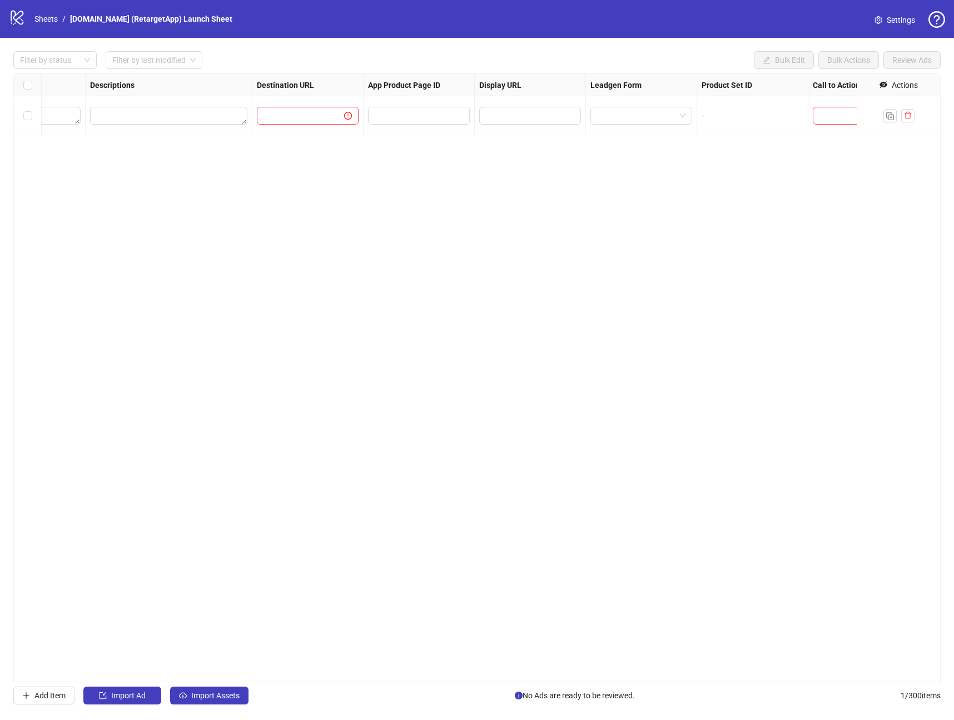
scroll to position [0, 892]
click at [828, 121] on input "search" at bounding box center [807, 115] width 56 height 17
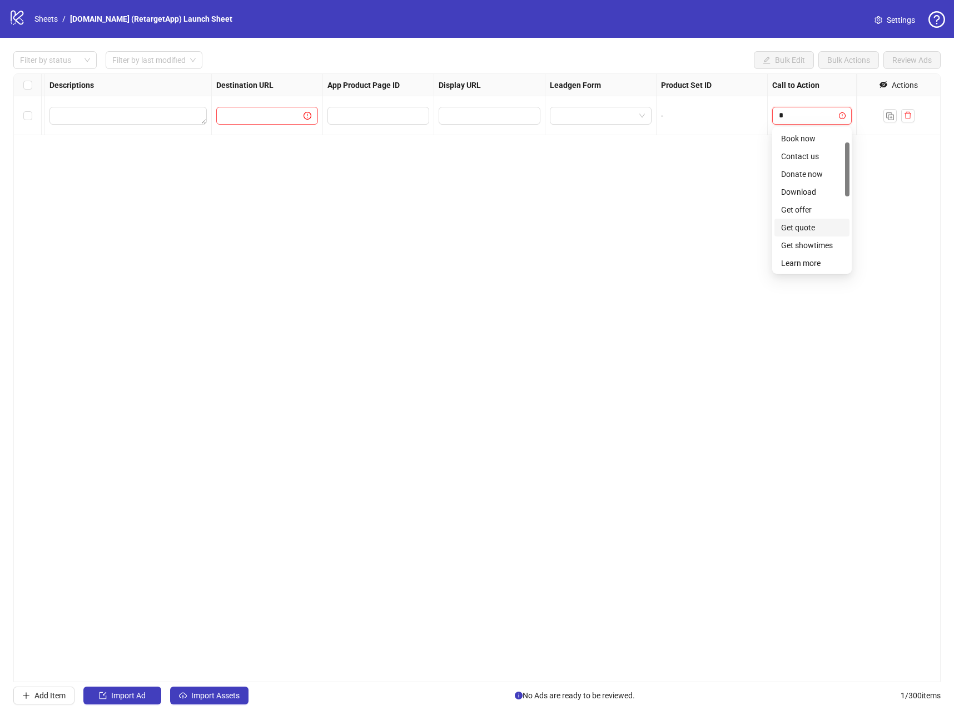
scroll to position [0, 0]
type input "**"
click at [795, 142] on div "Learn more" at bounding box center [812, 138] width 62 height 12
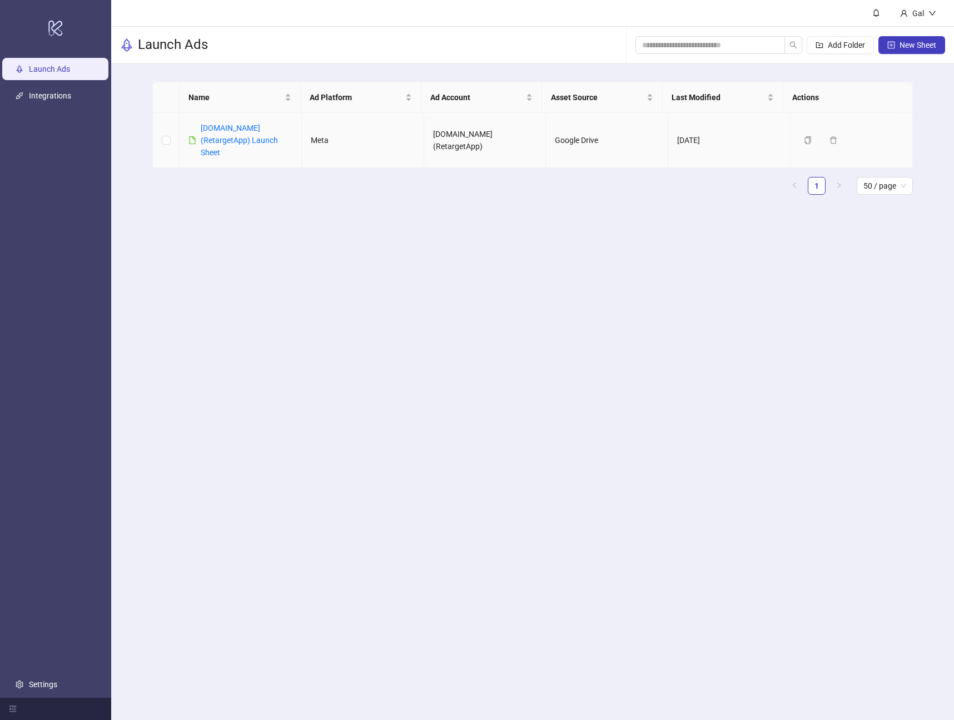
click at [193, 144] on icon "file" at bounding box center [193, 140] width 8 height 8
click at [215, 151] on link "[DOMAIN_NAME] (RetargetApp) Launch Sheet" at bounding box center [239, 139] width 77 height 33
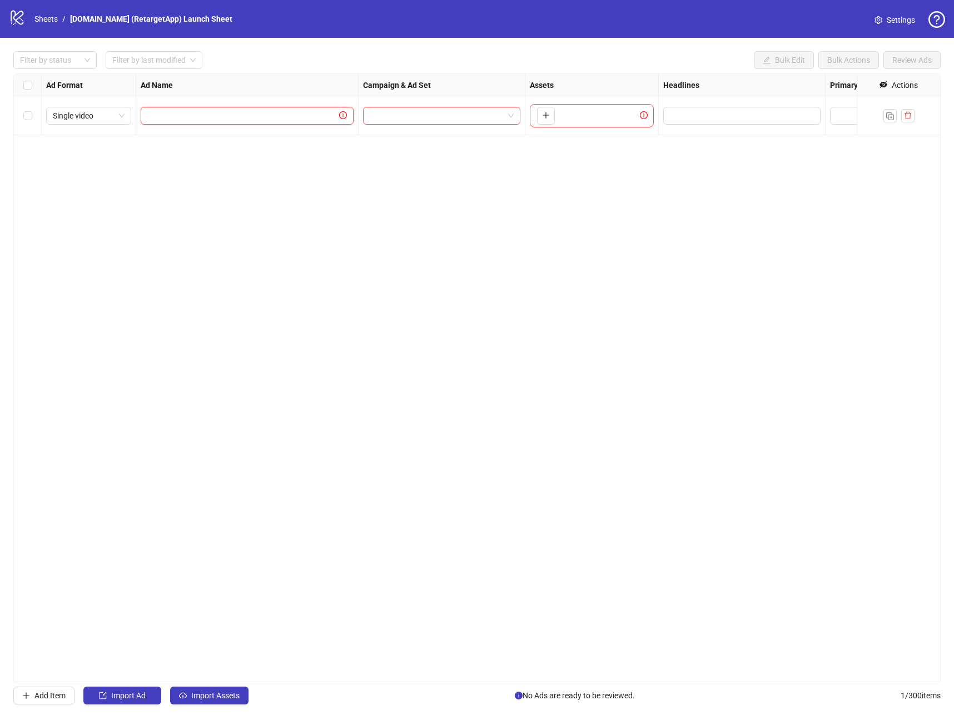
click at [243, 116] on input "text" at bounding box center [242, 116] width 190 height 12
paste input "**********"
type input "**********"
click at [293, 226] on div "**********" at bounding box center [477, 377] width 928 height 608
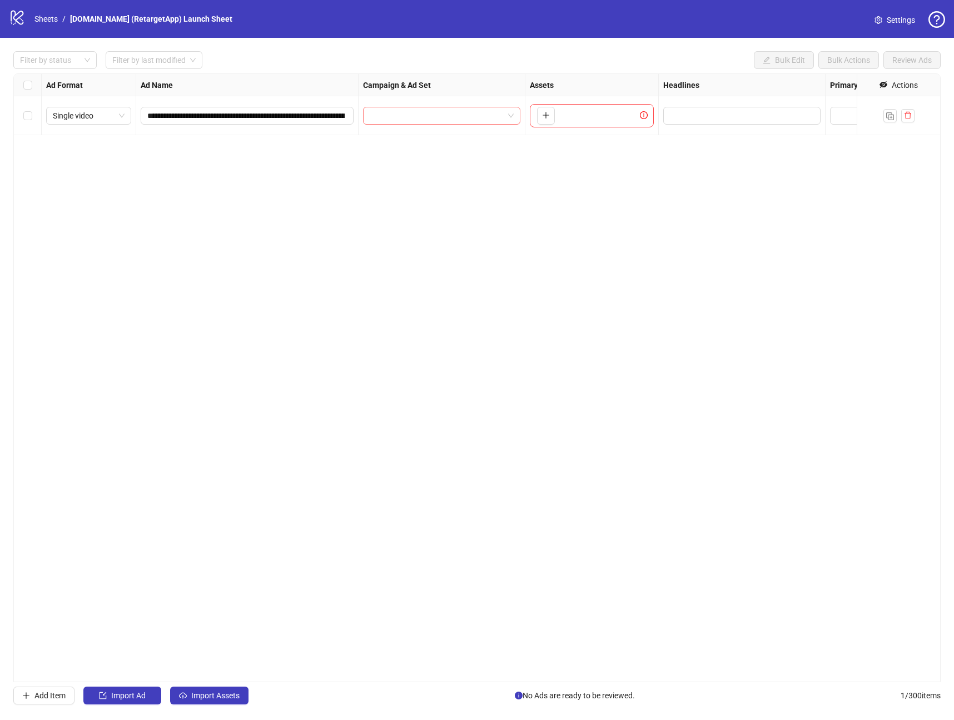
click at [433, 113] on input "search" at bounding box center [437, 115] width 134 height 17
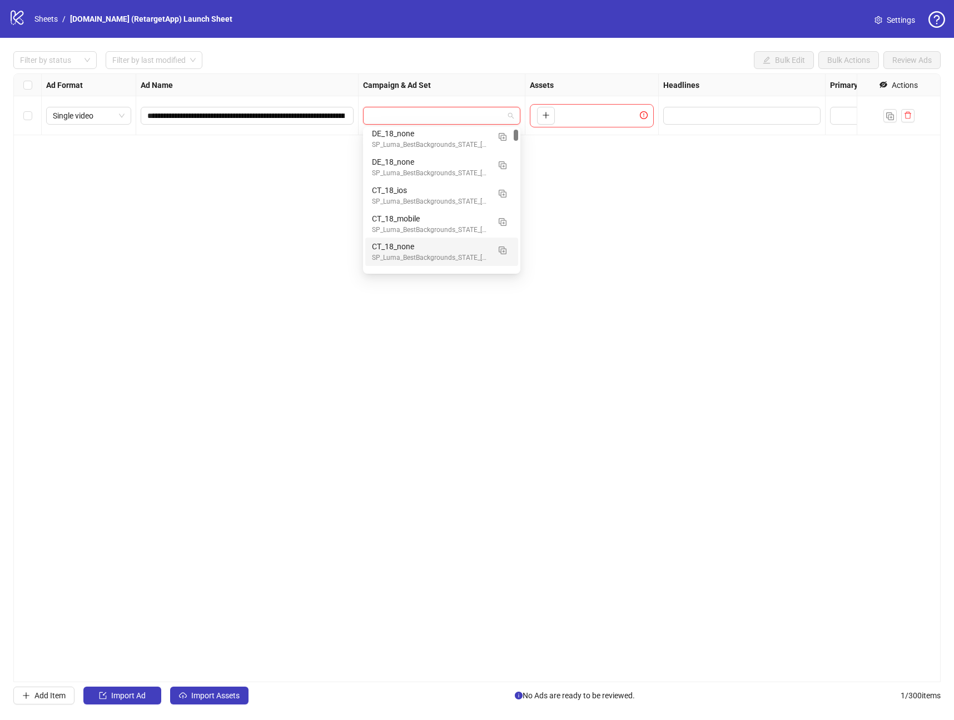
click at [656, 284] on div "**********" at bounding box center [477, 377] width 928 height 608
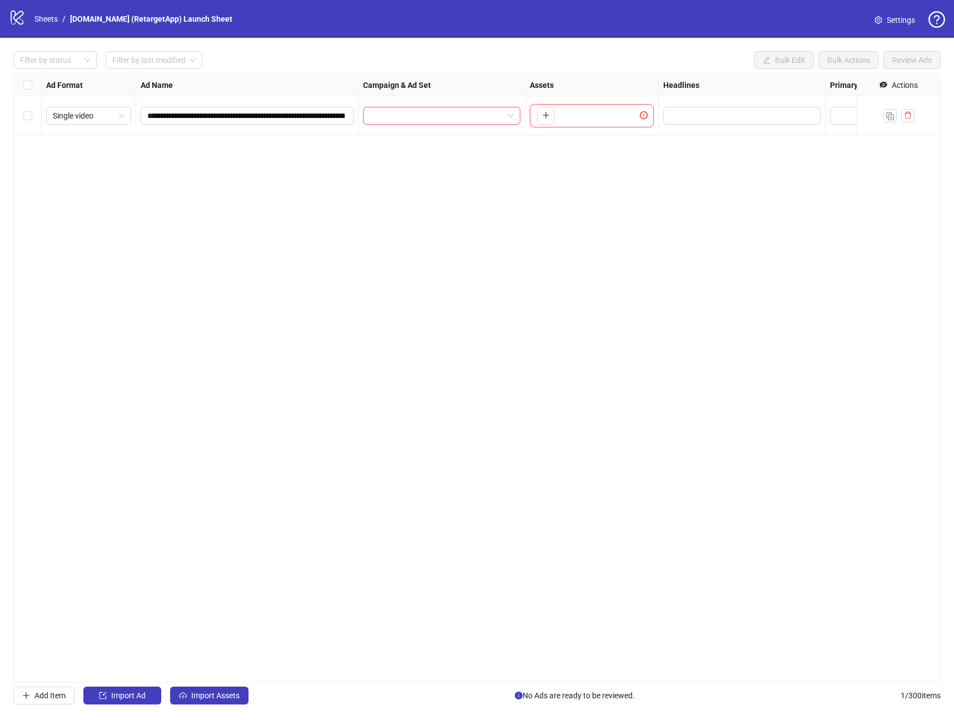
click at [16, 16] on icon "logo/logo-mobile" at bounding box center [17, 17] width 17 height 17
click at [35, 17] on link "Sheets" at bounding box center [46, 19] width 28 height 12
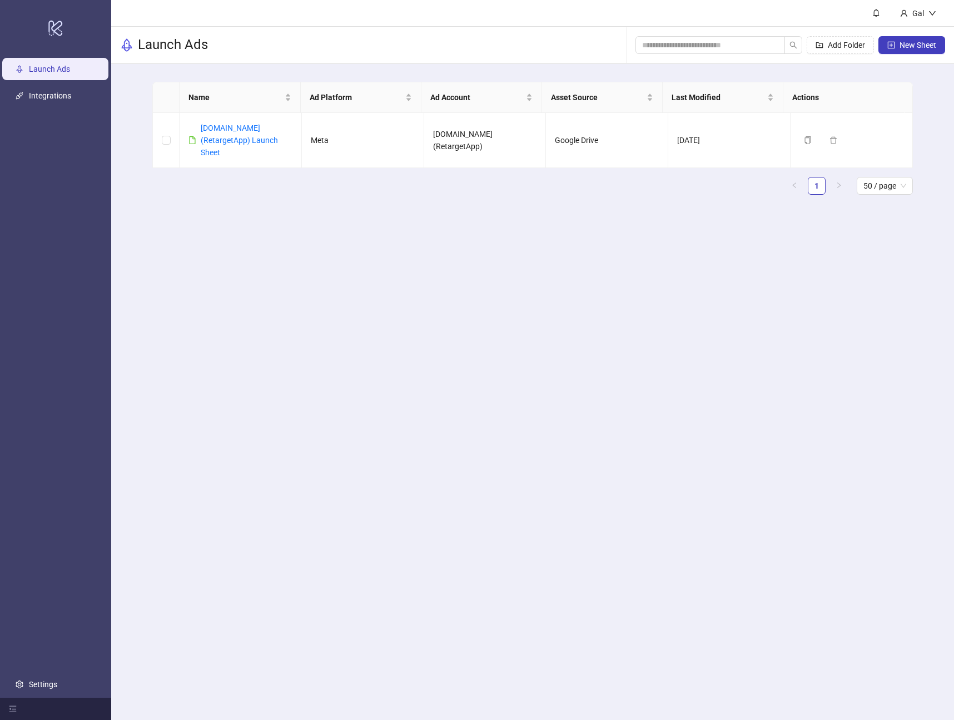
click at [53, 107] on ul "Launch Ads Integrations Settings" at bounding box center [55, 377] width 111 height 642
click at [57, 100] on link "Integrations" at bounding box center [50, 95] width 42 height 9
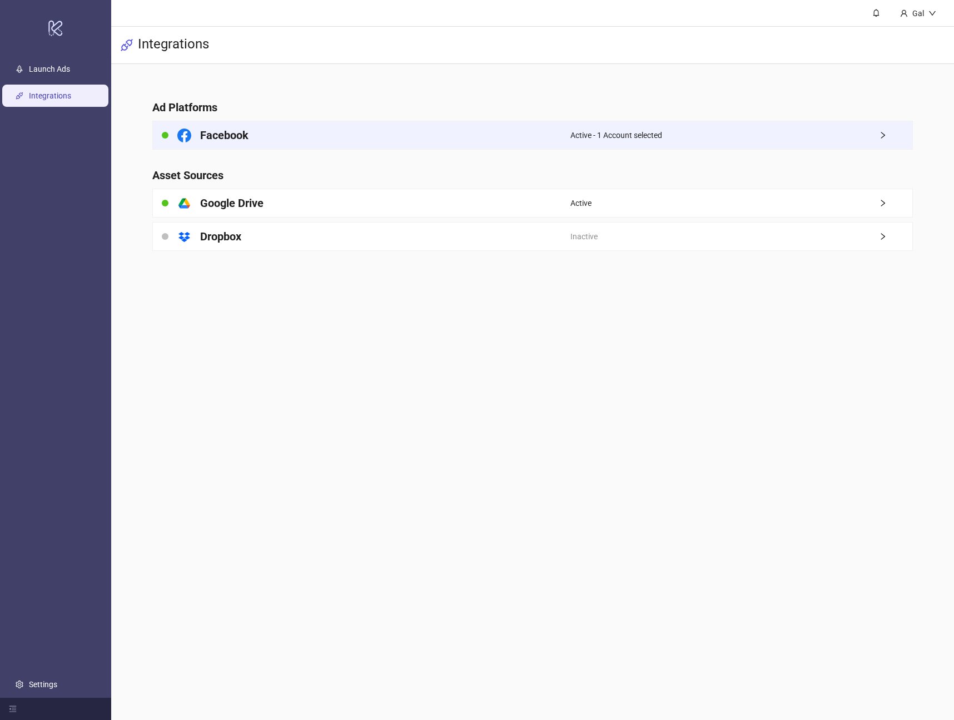
click at [782, 146] on div "Active - 1 Account selected" at bounding box center [741, 135] width 341 height 28
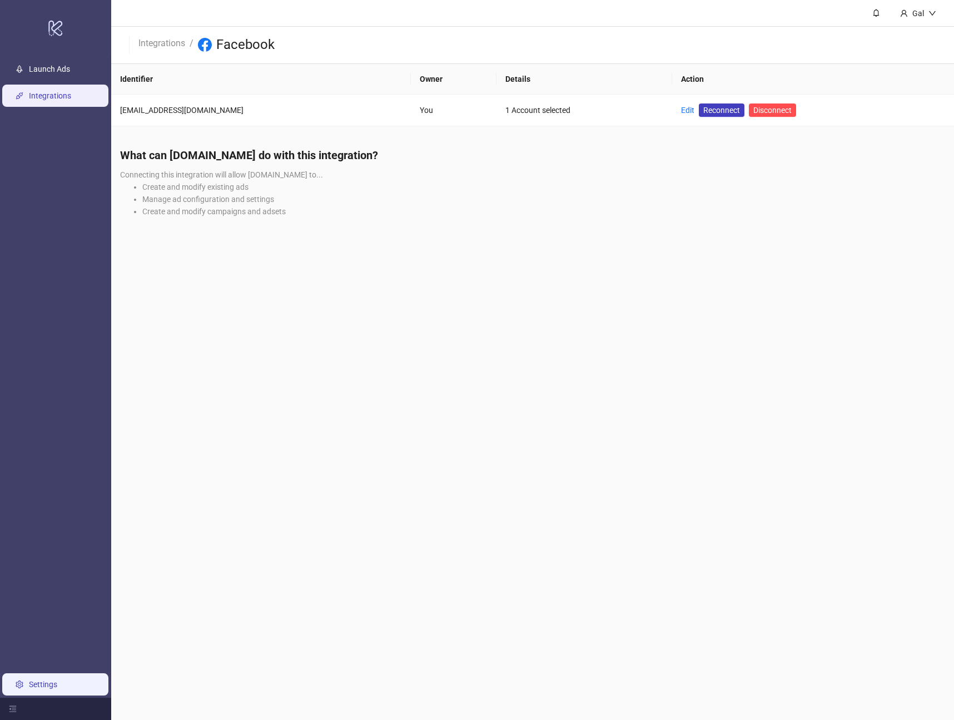
click at [55, 680] on link "Settings" at bounding box center [43, 684] width 28 height 9
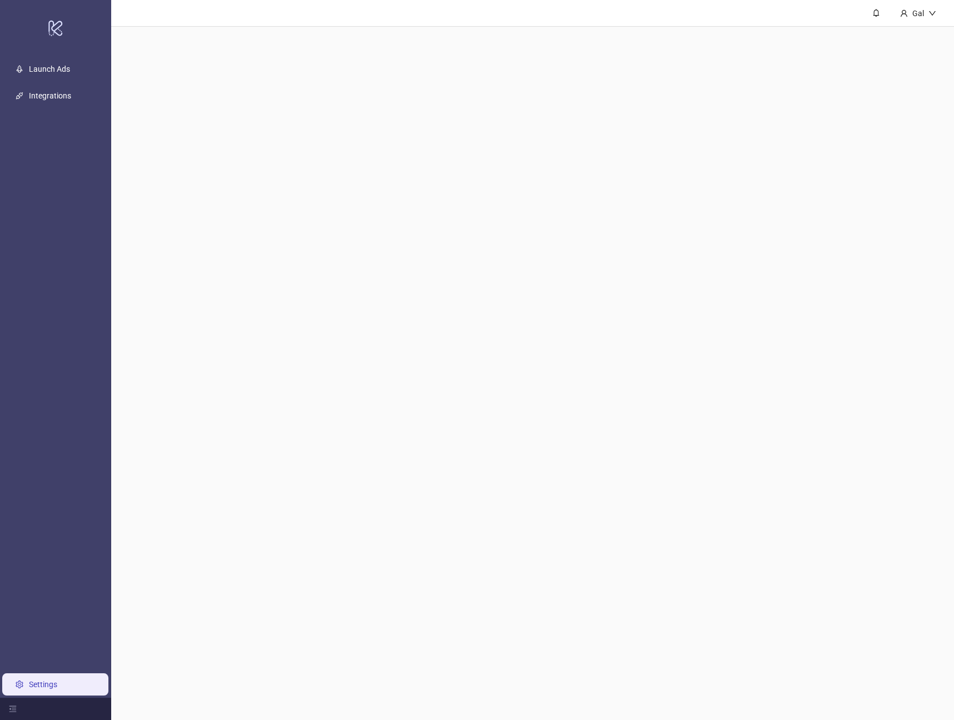
click at [54, 680] on link "Settings" at bounding box center [43, 684] width 28 height 9
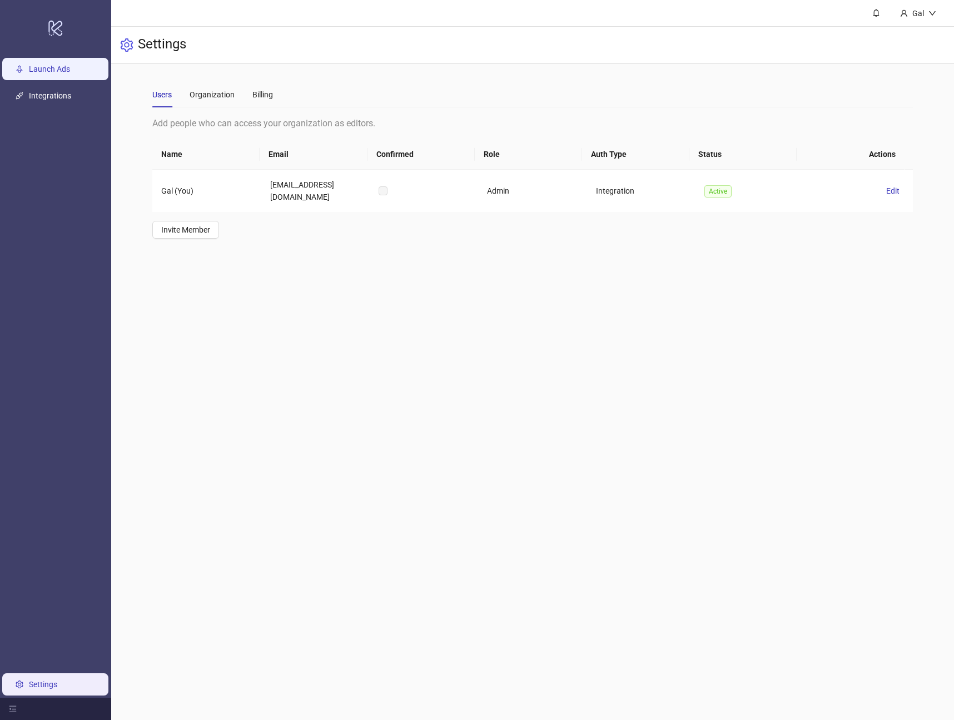
click at [60, 65] on link "Launch Ads" at bounding box center [49, 69] width 41 height 9
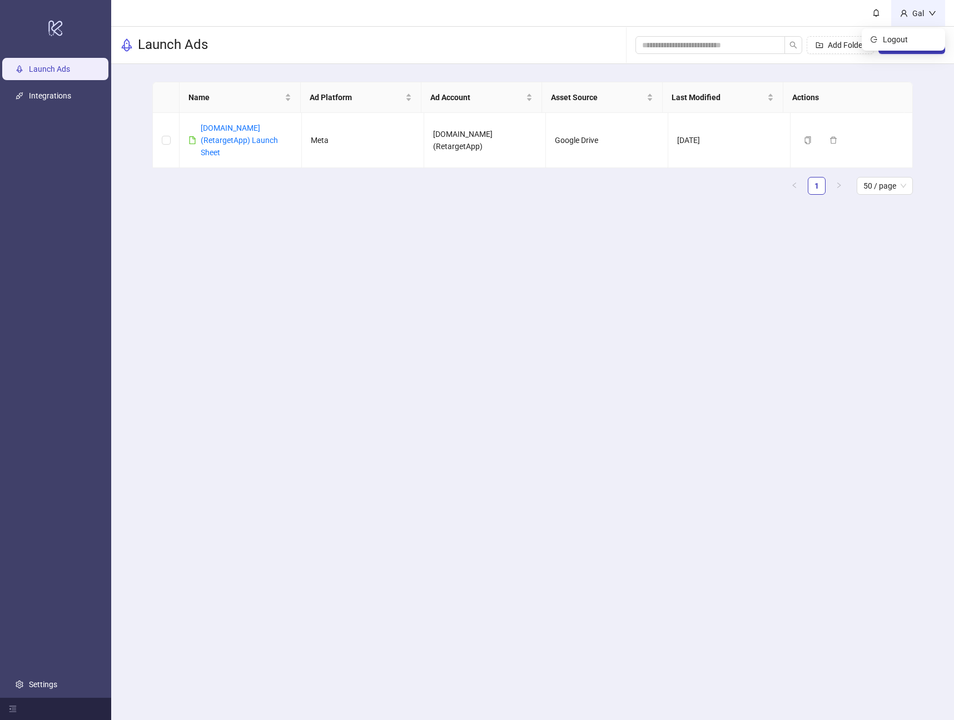
click at [929, 17] on div "Gal" at bounding box center [918, 13] width 54 height 26
click at [774, 321] on main "Gal Launch Ads Add Folder New Sheet Name Ad Platform Ad Account Asset Source La…" at bounding box center [532, 360] width 843 height 720
click at [924, 46] on span "New Sheet" at bounding box center [918, 45] width 37 height 9
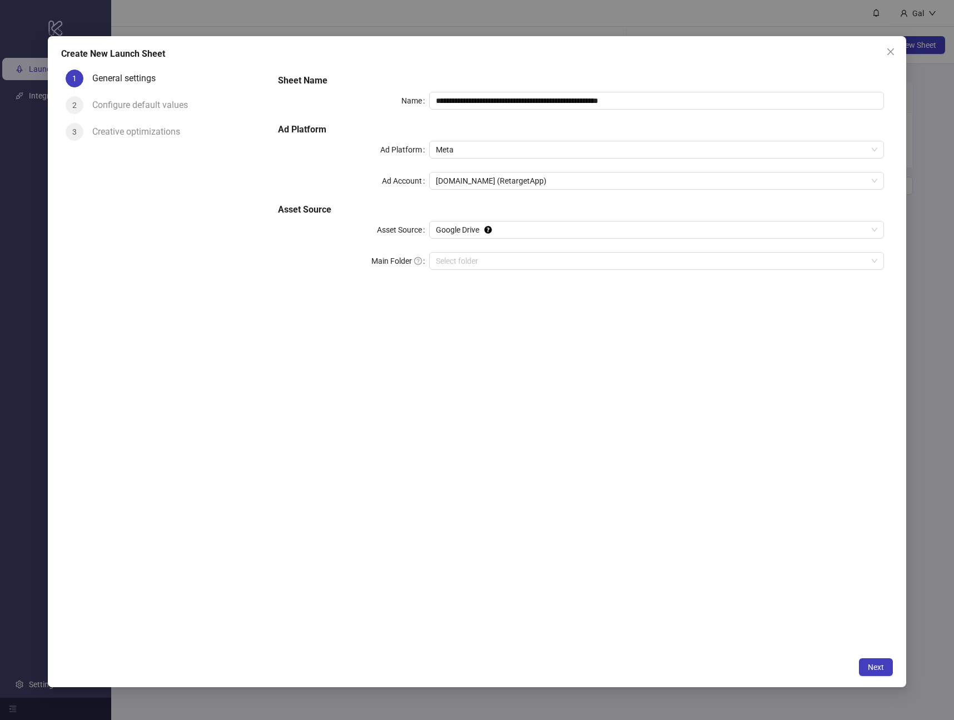
click at [929, 128] on div "**********" at bounding box center [477, 360] width 954 height 720
click at [888, 51] on icon "close" at bounding box center [890, 51] width 9 height 9
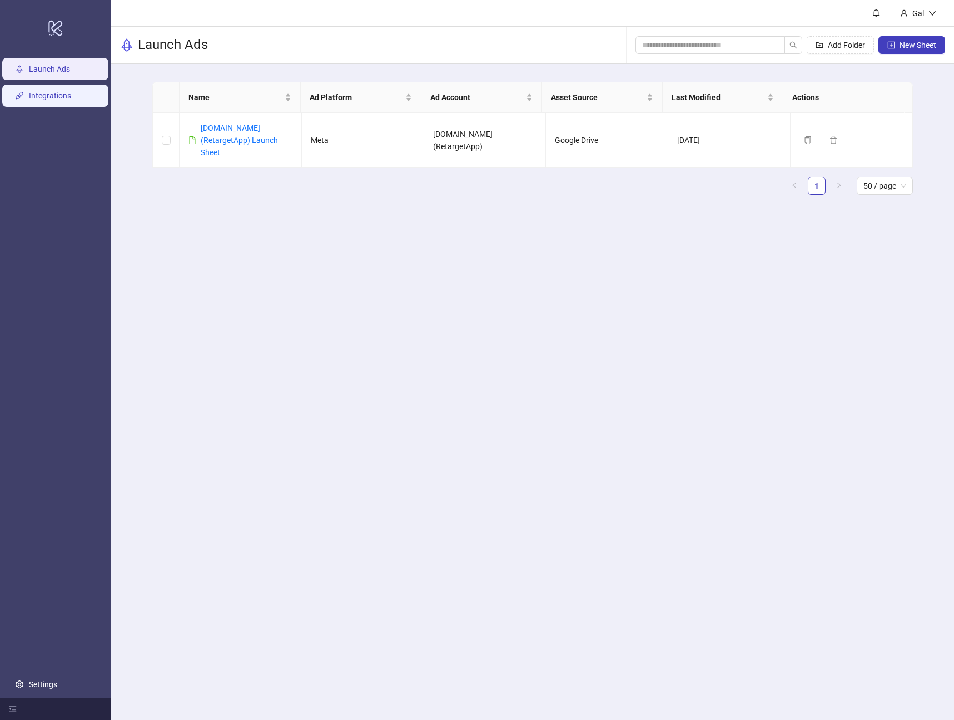
click at [29, 100] on link "Integrations" at bounding box center [50, 95] width 42 height 9
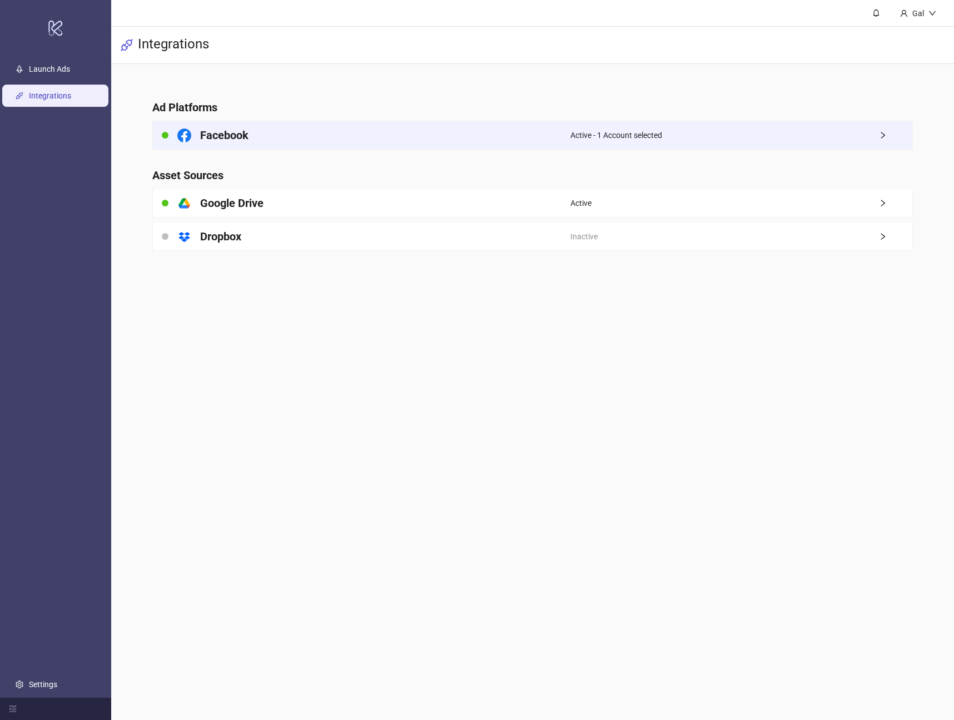
click at [767, 140] on div "Active - 1 Account selected" at bounding box center [741, 135] width 341 height 28
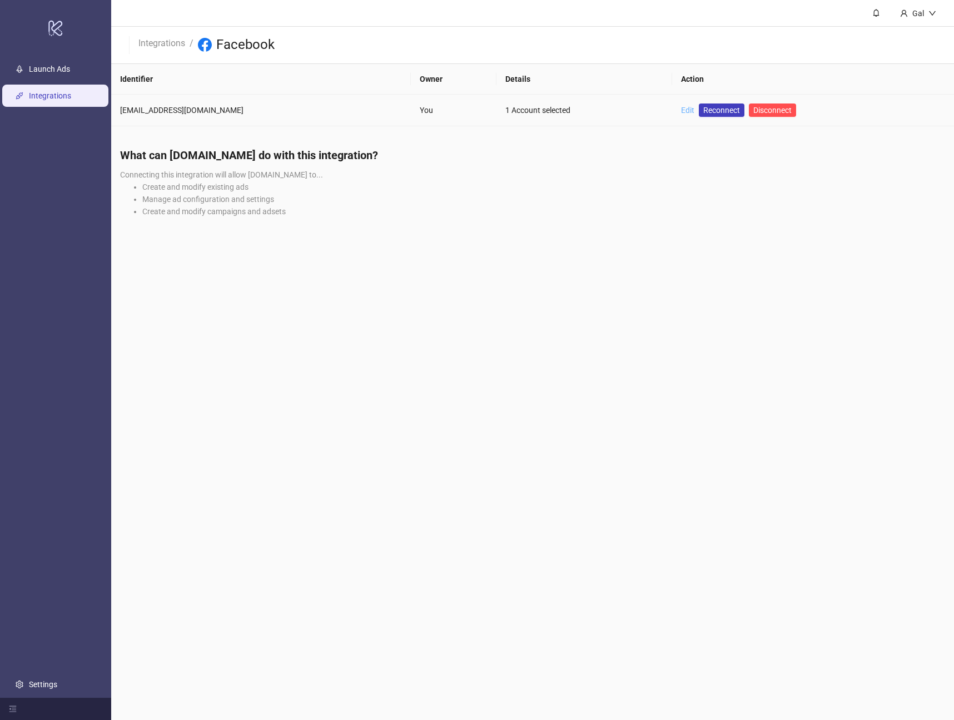
click at [681, 112] on link "Edit" at bounding box center [687, 110] width 13 height 9
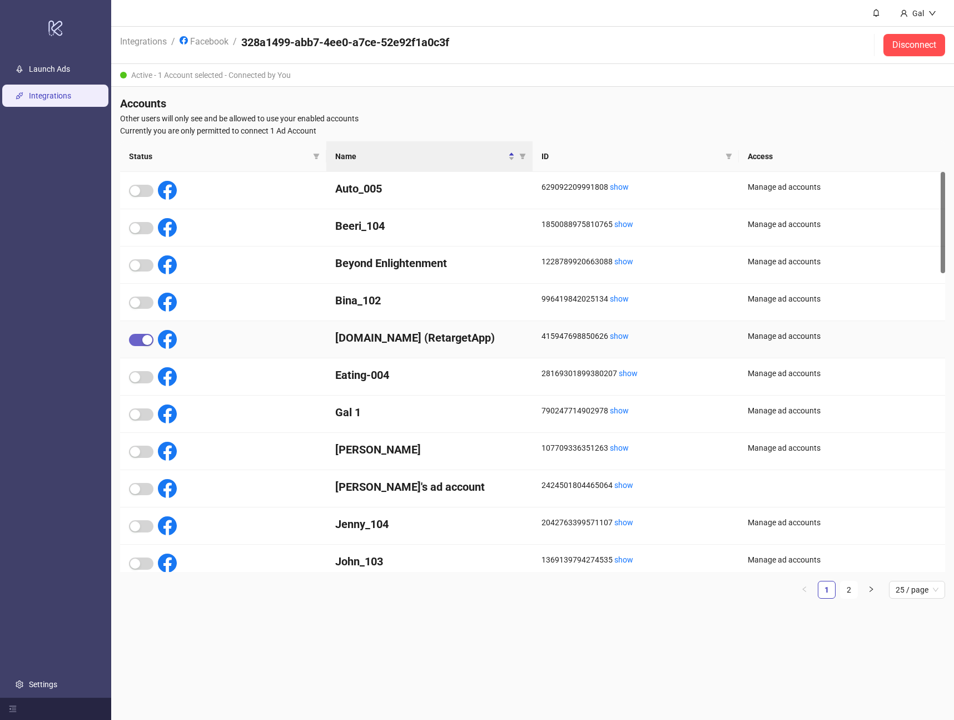
click at [146, 341] on div "button" at bounding box center [147, 340] width 10 height 10
click at [903, 44] on span "Disconnect" at bounding box center [915, 45] width 44 height 10
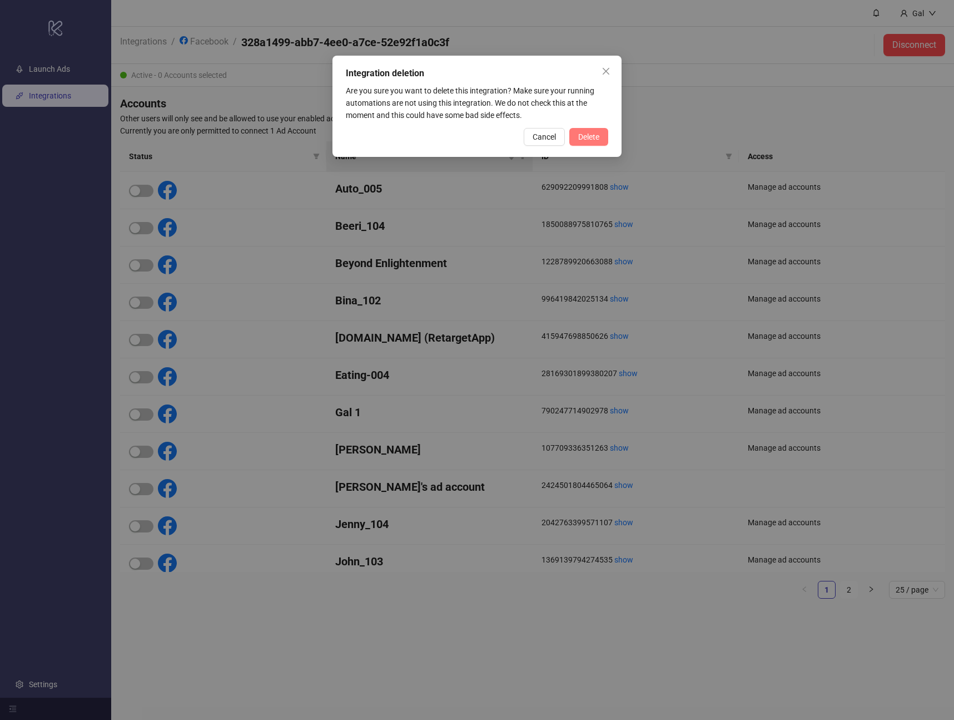
click at [573, 145] on button "Delete" at bounding box center [588, 137] width 39 height 18
